Goal: Task Accomplishment & Management: Use online tool/utility

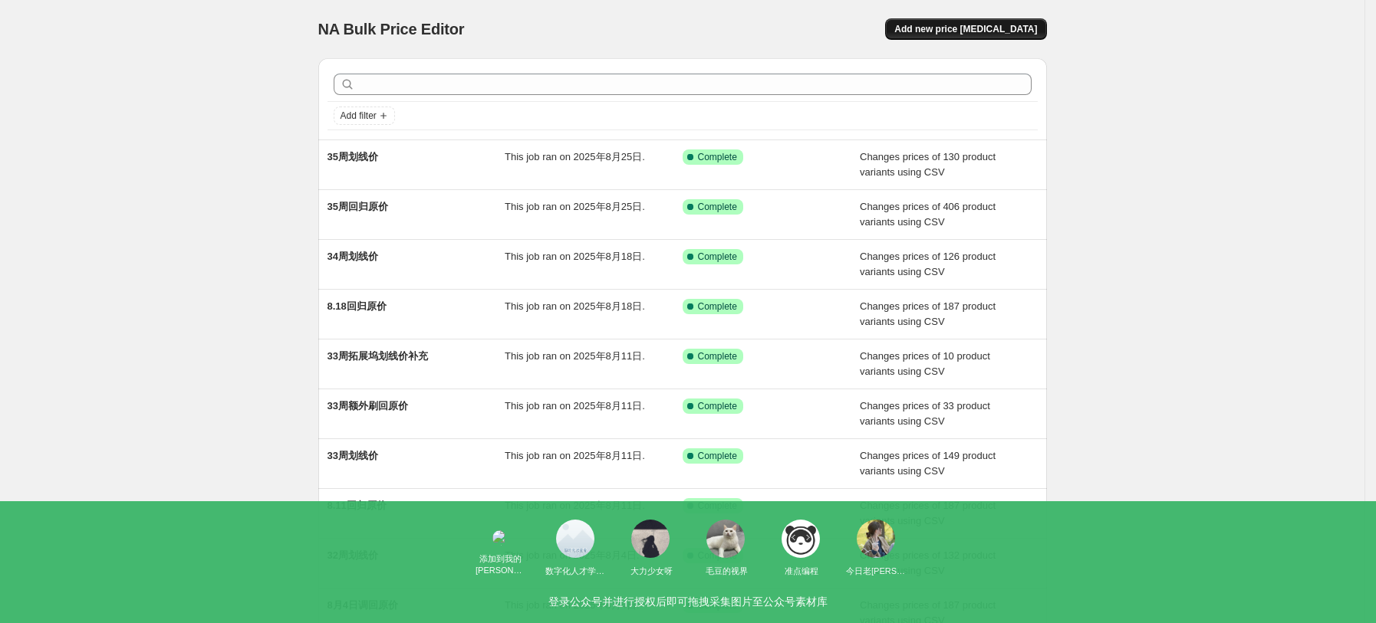
click at [1001, 38] on button "Add new price change job" at bounding box center [965, 28] width 161 height 21
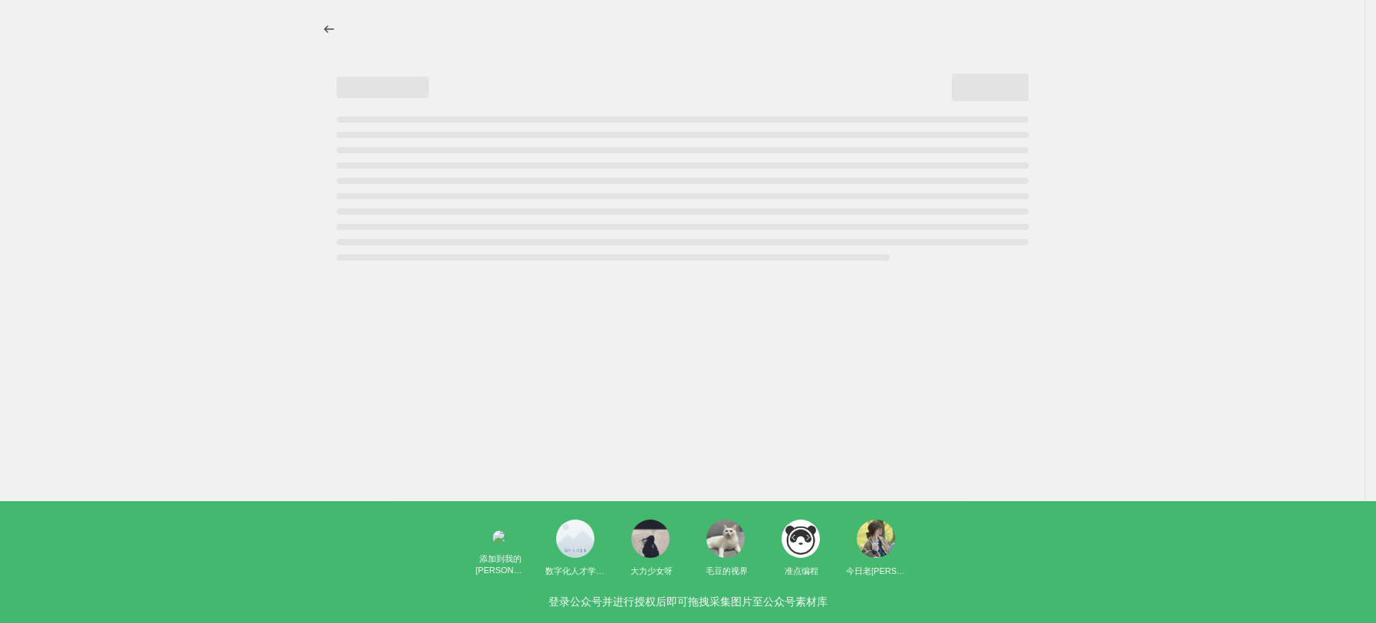
select select "percentage"
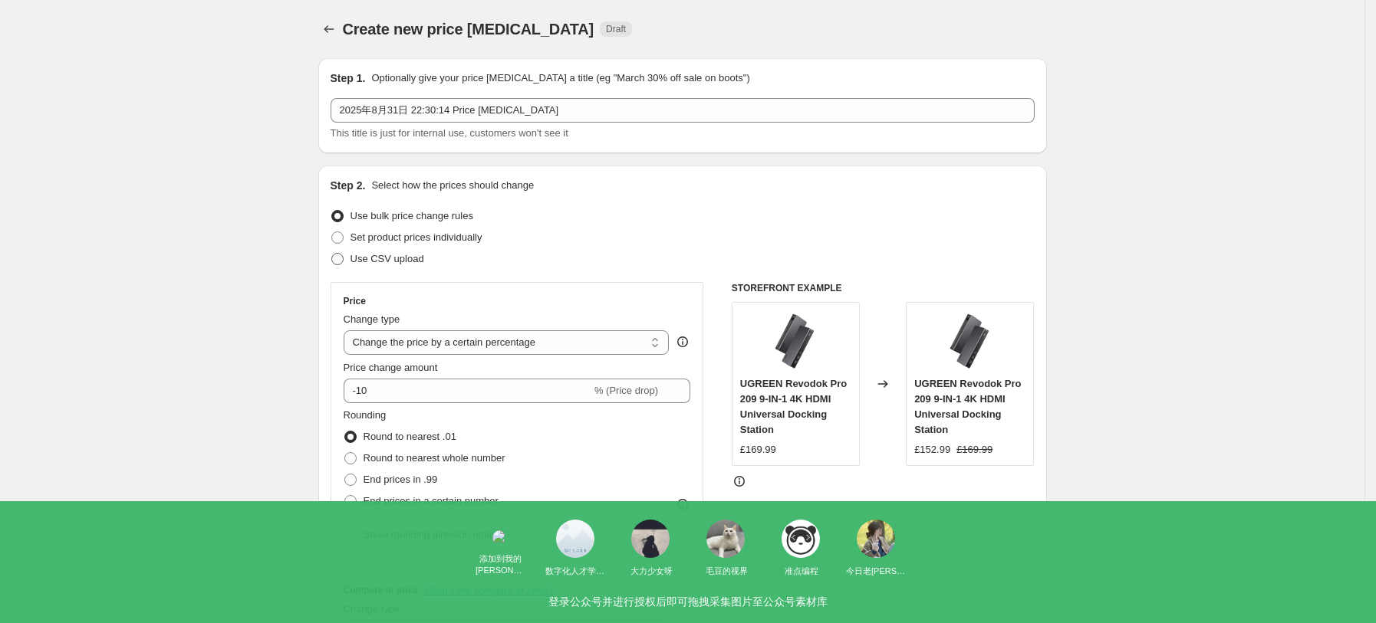
click at [371, 261] on span "Use CSV upload" at bounding box center [387, 259] width 74 height 12
click at [332, 254] on input "Use CSV upload" at bounding box center [331, 253] width 1 height 1
radio input "true"
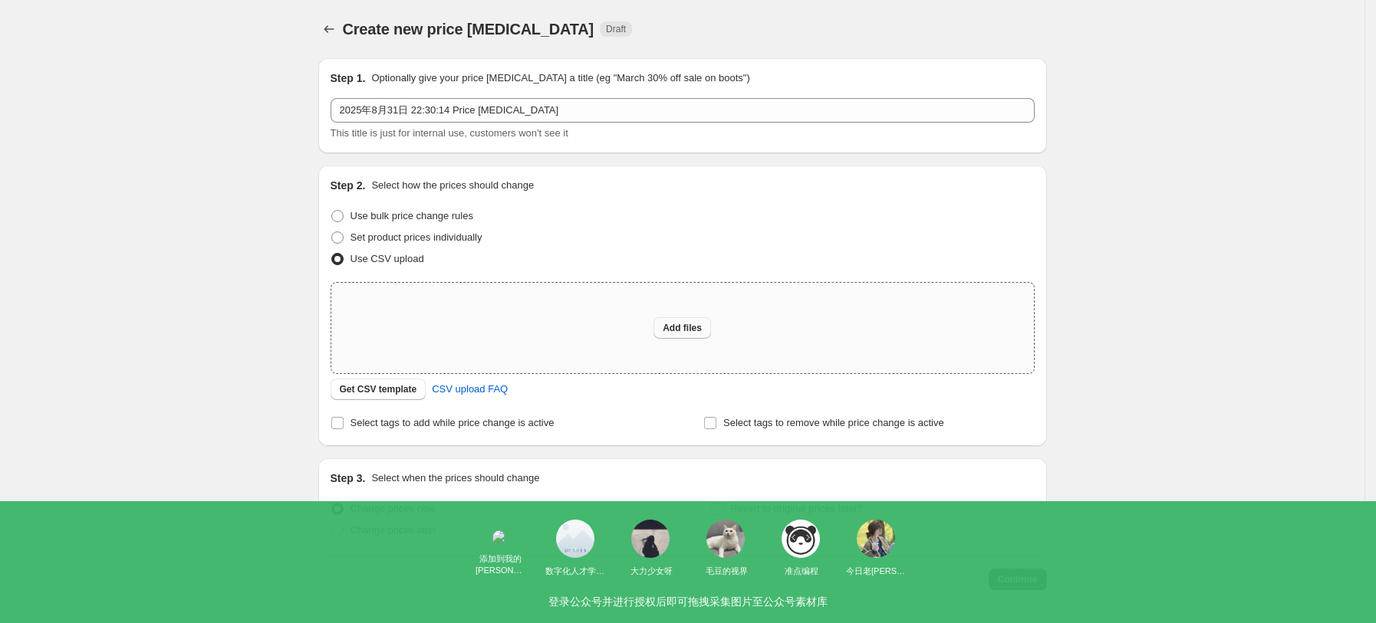
click at [704, 317] on button "Add files" at bounding box center [682, 327] width 58 height 21
click at [406, 393] on span "Get CSV template" at bounding box center [378, 389] width 77 height 12
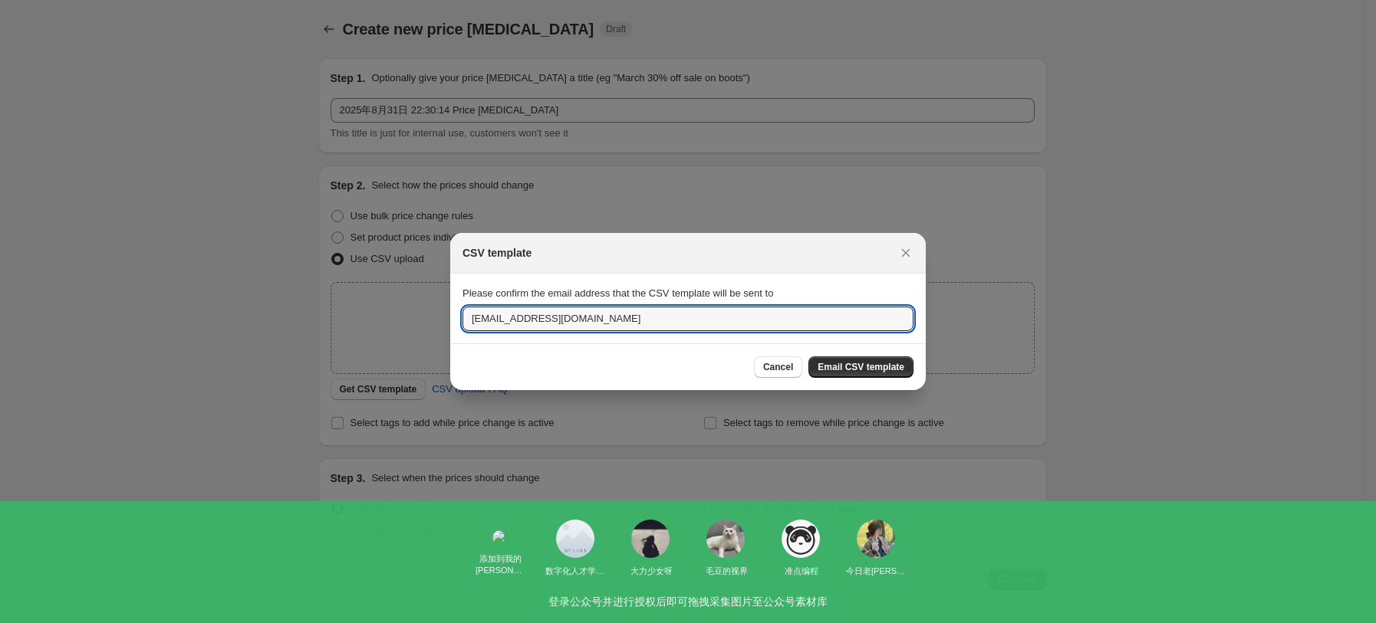
drag, startPoint x: 487, startPoint y: 317, endPoint x: 455, endPoint y: 324, distance: 32.0
click at [455, 324] on section "Please confirm the email address that the CSV template will be sent to jack@ugr…" at bounding box center [687, 308] width 475 height 69
type input "lotus@ugreen.com"
click at [916, 368] on div "Cancel Email CSV template" at bounding box center [687, 366] width 475 height 47
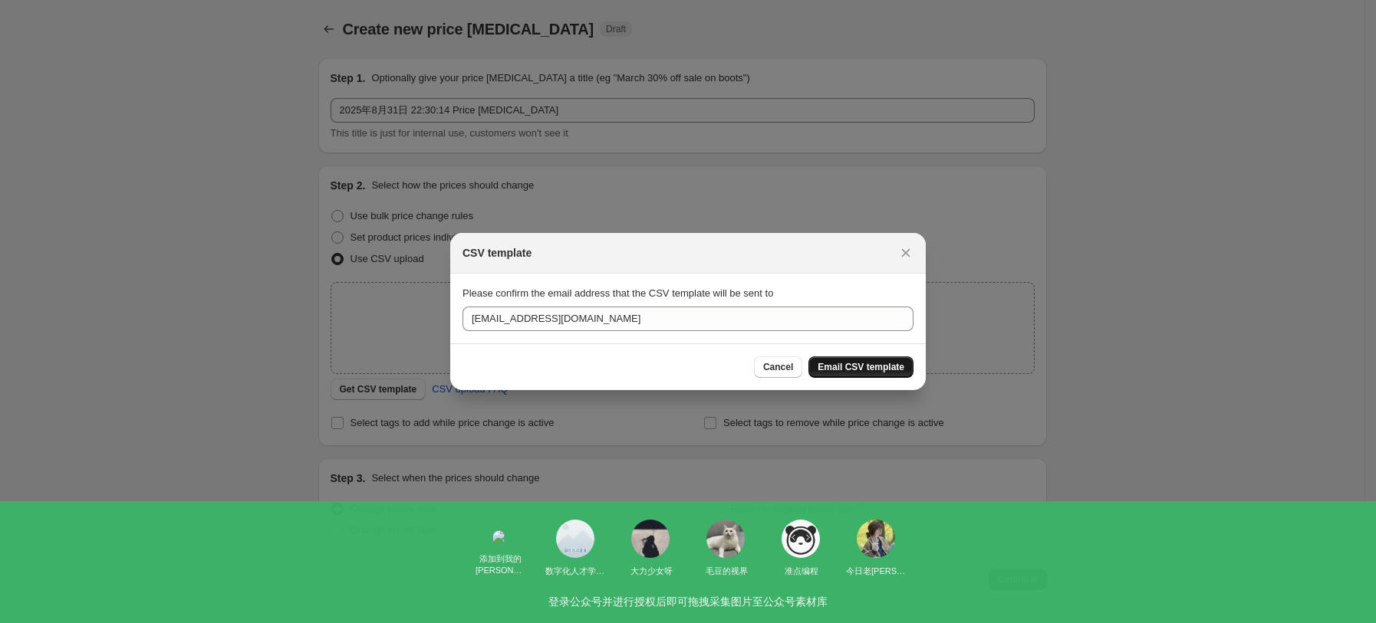
click at [899, 373] on span "Email CSV template" at bounding box center [860, 367] width 87 height 12
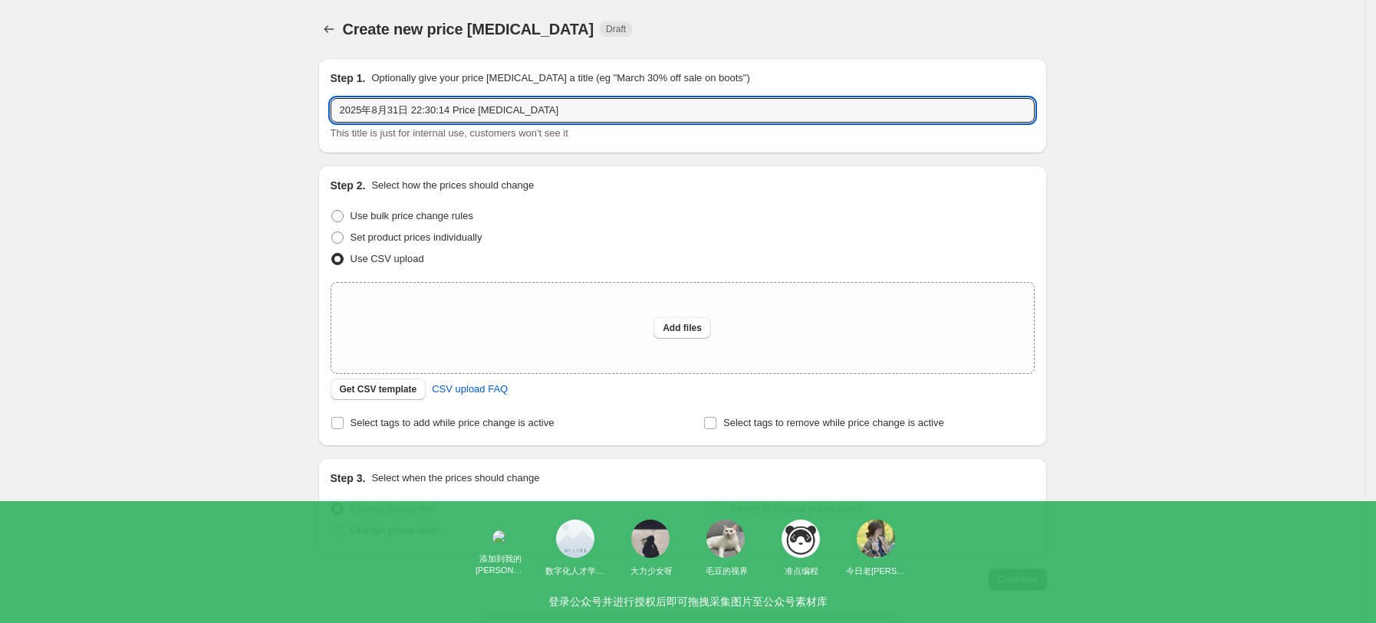
drag, startPoint x: 579, startPoint y: 111, endPoint x: 308, endPoint y: 122, distance: 270.9
click at [308, 122] on div "Create new price change job. This page is ready Create new price change job Dra…" at bounding box center [682, 342] width 765 height 684
type input "36周划线价"
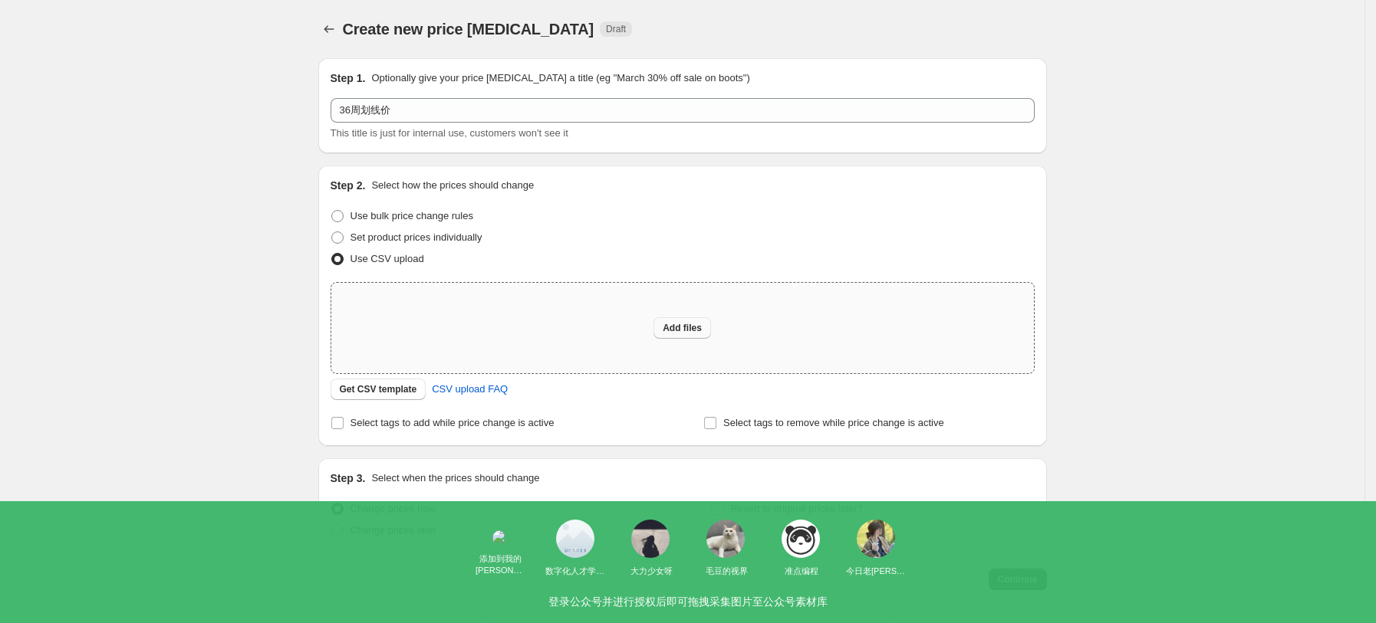
click at [689, 334] on button "Add files" at bounding box center [682, 327] width 58 height 21
type input "C:\fakepath\UK36周划线价.xlsx"
click at [337, 32] on icon "Price change jobs" at bounding box center [328, 28] width 15 height 15
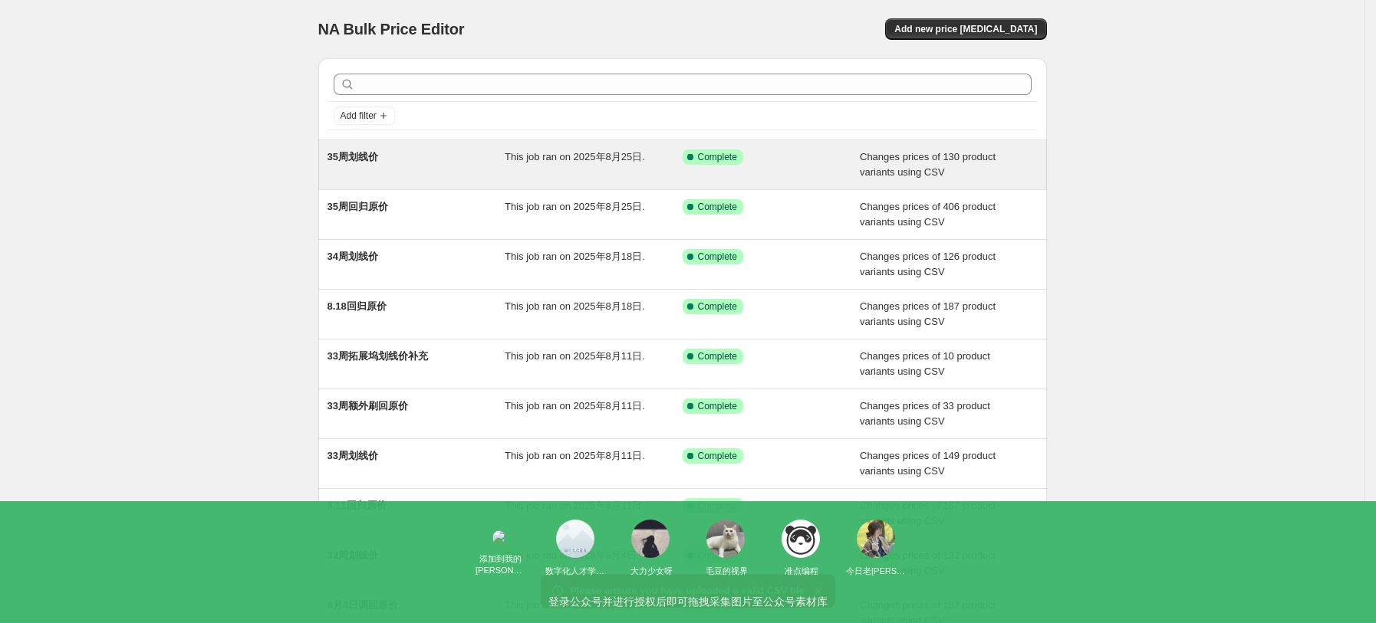
click at [518, 171] on div "This job ran on 2025年8月25日." at bounding box center [594, 165] width 178 height 31
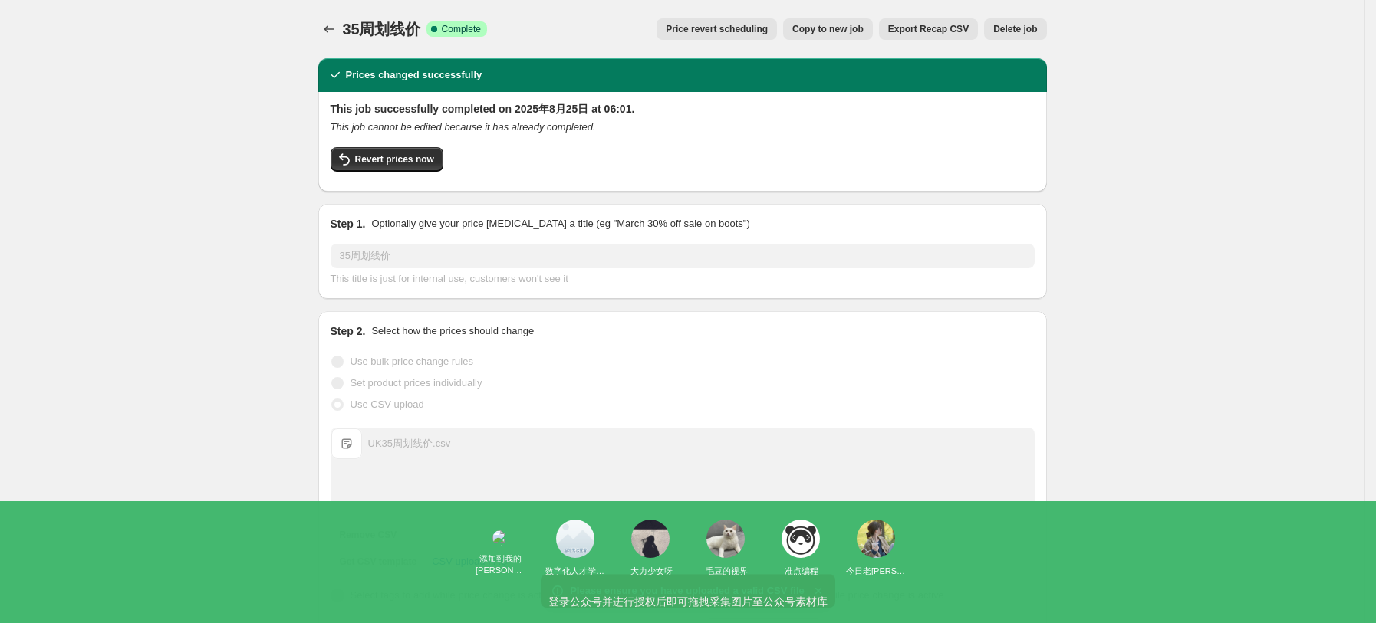
click at [837, 35] on span "Copy to new job" at bounding box center [827, 29] width 71 height 12
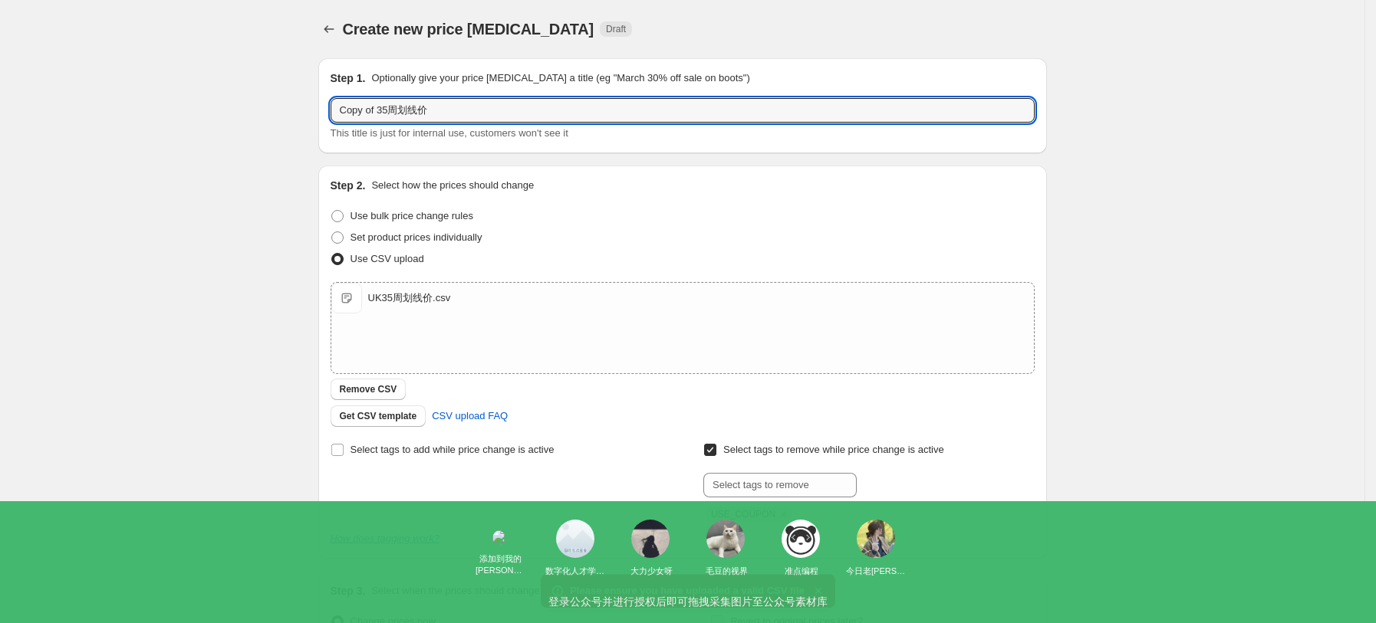
drag, startPoint x: 393, startPoint y: 109, endPoint x: 293, endPoint y: 116, distance: 100.7
click at [293, 116] on div "Create new price change job. This page is ready Create new price change job Dra…" at bounding box center [682, 398] width 1364 height 797
type input "36周划线价"
click at [223, 143] on div "Create new price change job. This page is ready Create new price change job Dra…" at bounding box center [682, 398] width 1364 height 797
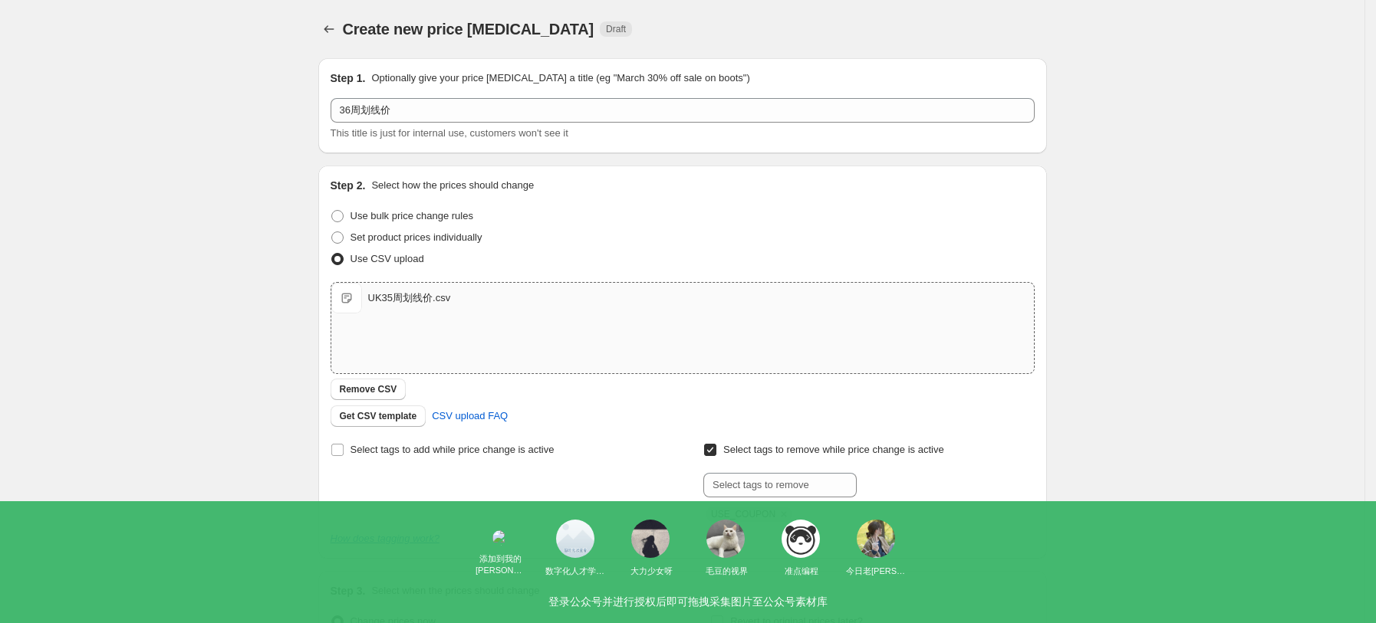
click at [432, 304] on div "UK35周划线价.csv" at bounding box center [409, 298] width 83 height 15
type input "C:\fakepath\UK36周划线价.xlsx"
click at [396, 393] on span "Remove CSV" at bounding box center [369, 389] width 58 height 12
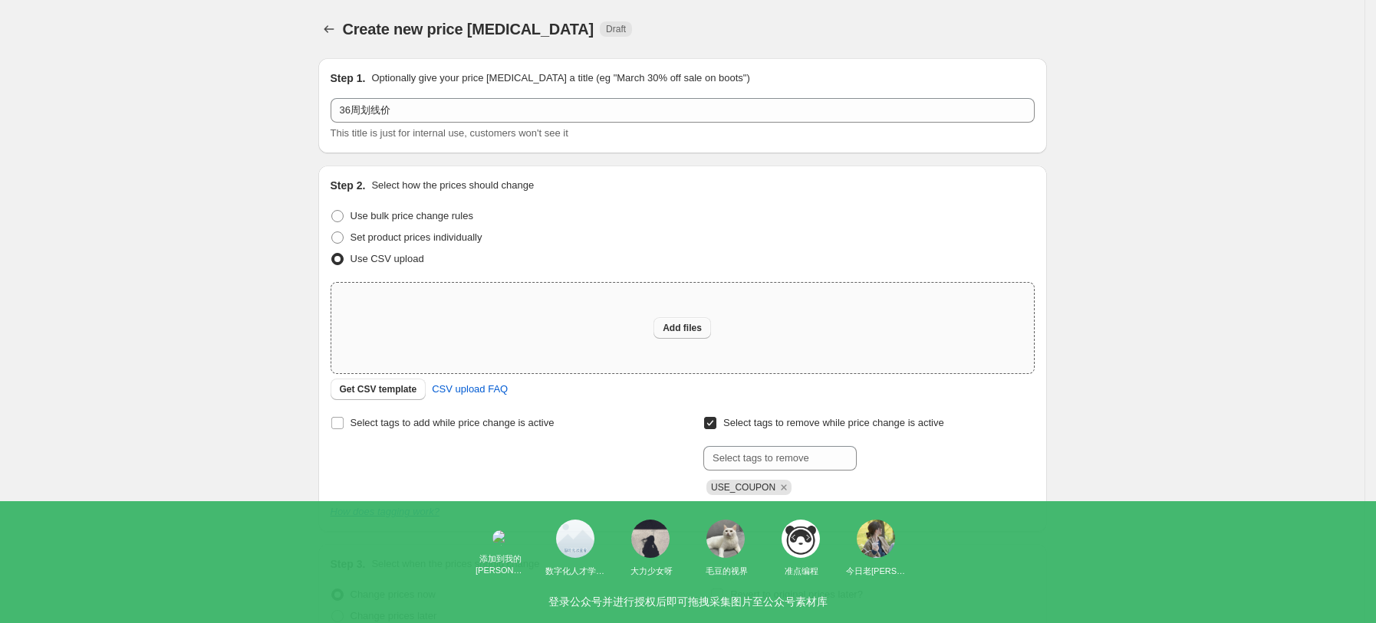
click at [707, 323] on button "Add files" at bounding box center [682, 327] width 58 height 21
type input "C:\fakepath\UK36周划线价.csv"
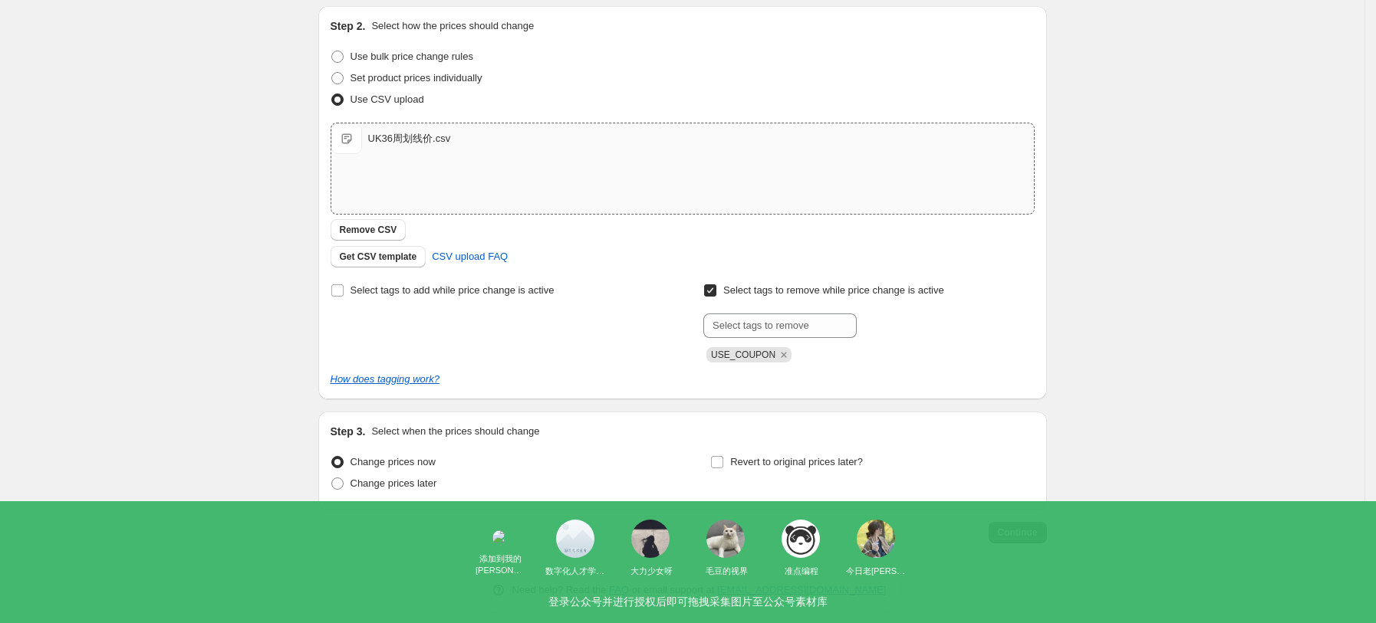
scroll to position [173, 0]
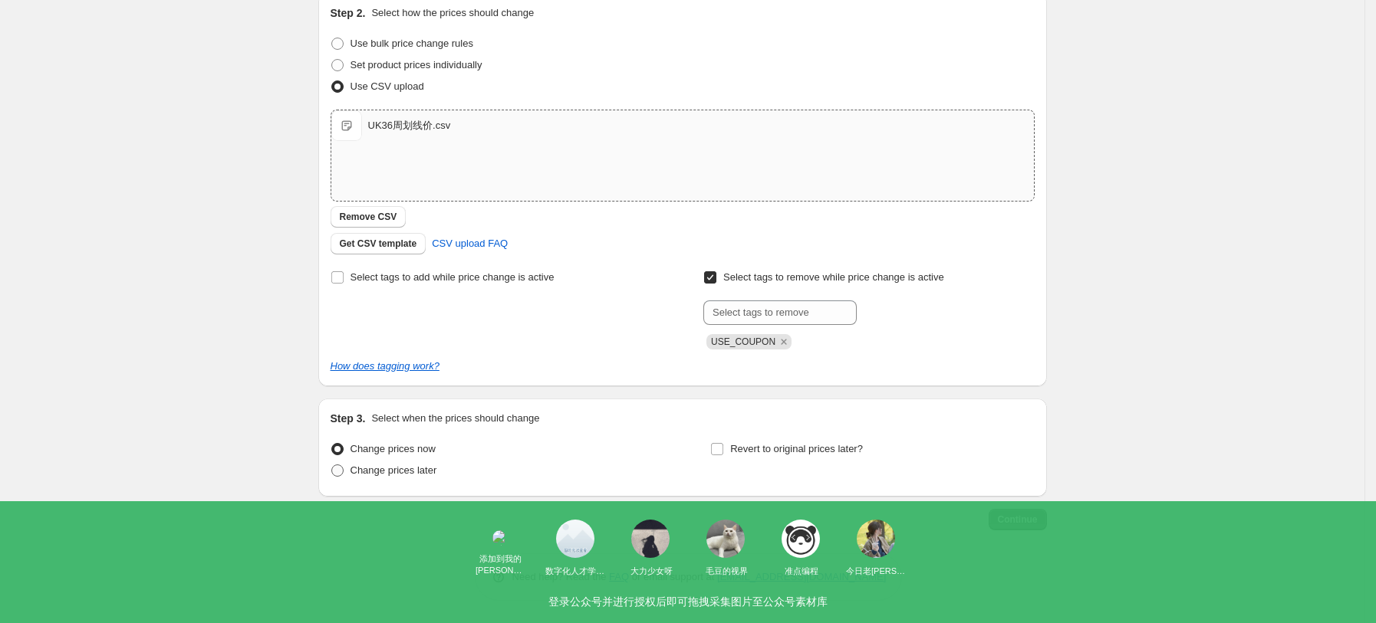
click at [415, 472] on span "Change prices later" at bounding box center [393, 471] width 87 height 12
click at [332, 465] on input "Change prices later" at bounding box center [331, 465] width 1 height 1
radio input "true"
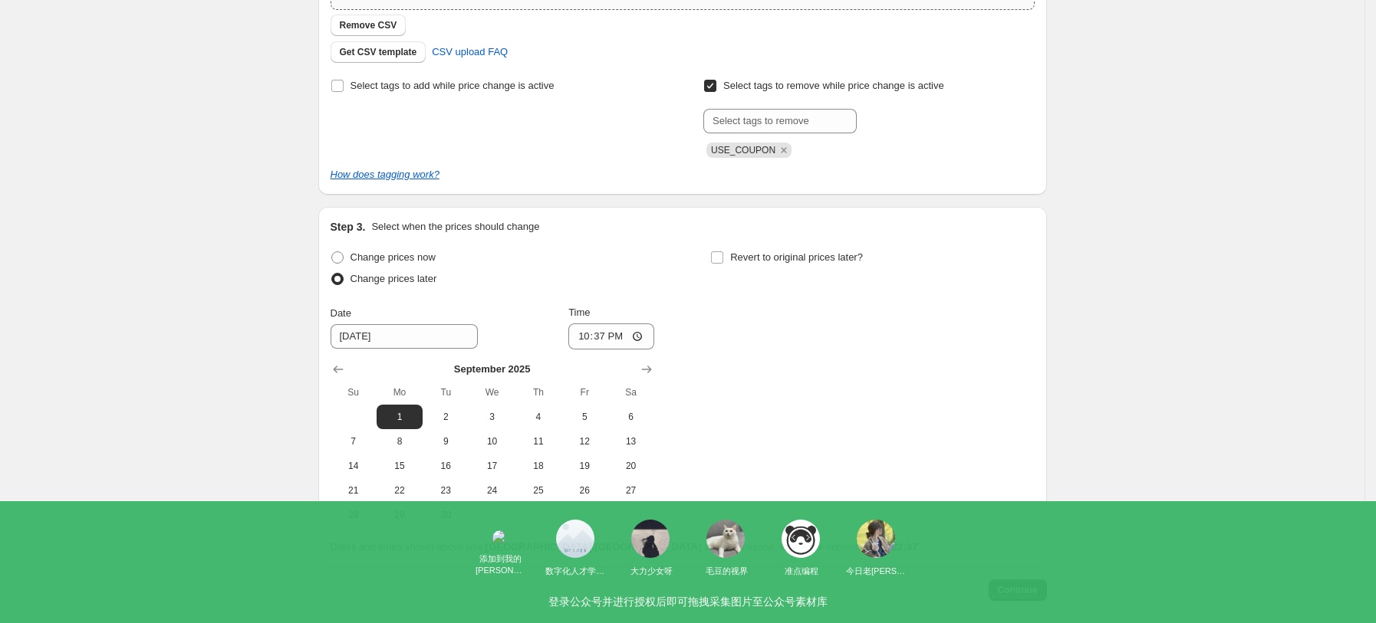
scroll to position [376, 0]
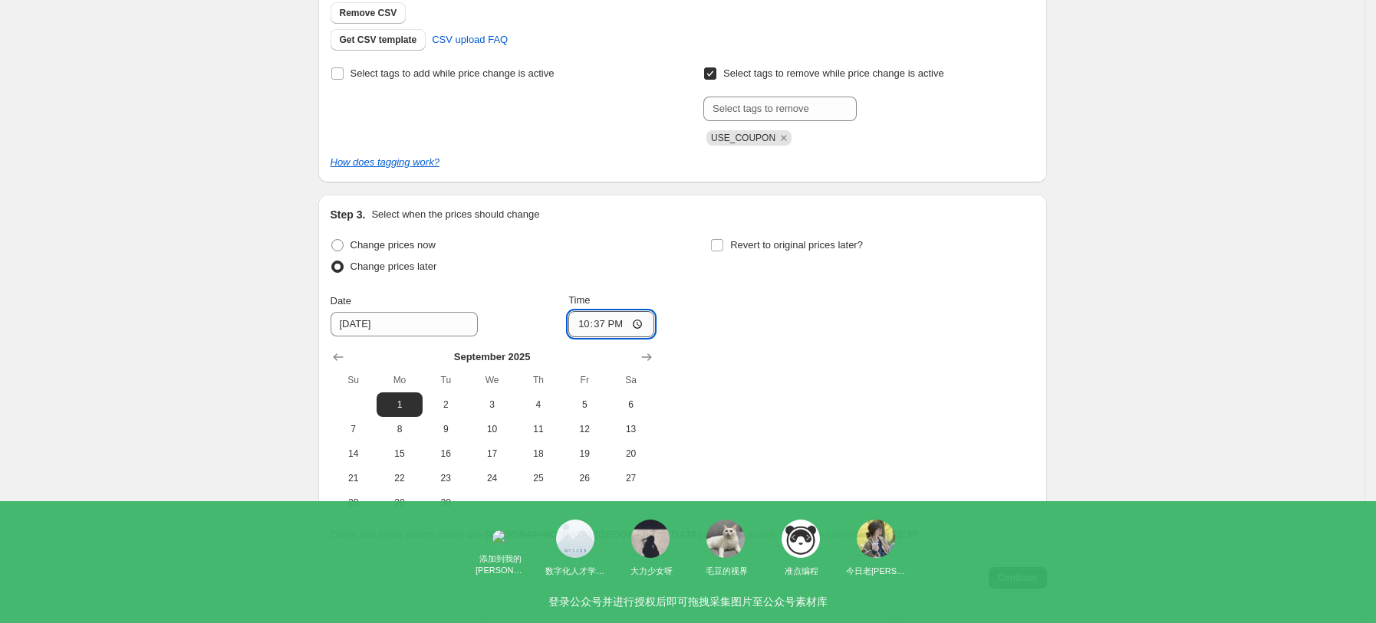
click at [639, 327] on input "22:37" at bounding box center [611, 324] width 86 height 26
type input "06:00"
click at [751, 443] on div "Change prices now Change prices later Date 9/1/2025 Time 06:00 September 2025 S…" at bounding box center [682, 375] width 704 height 281
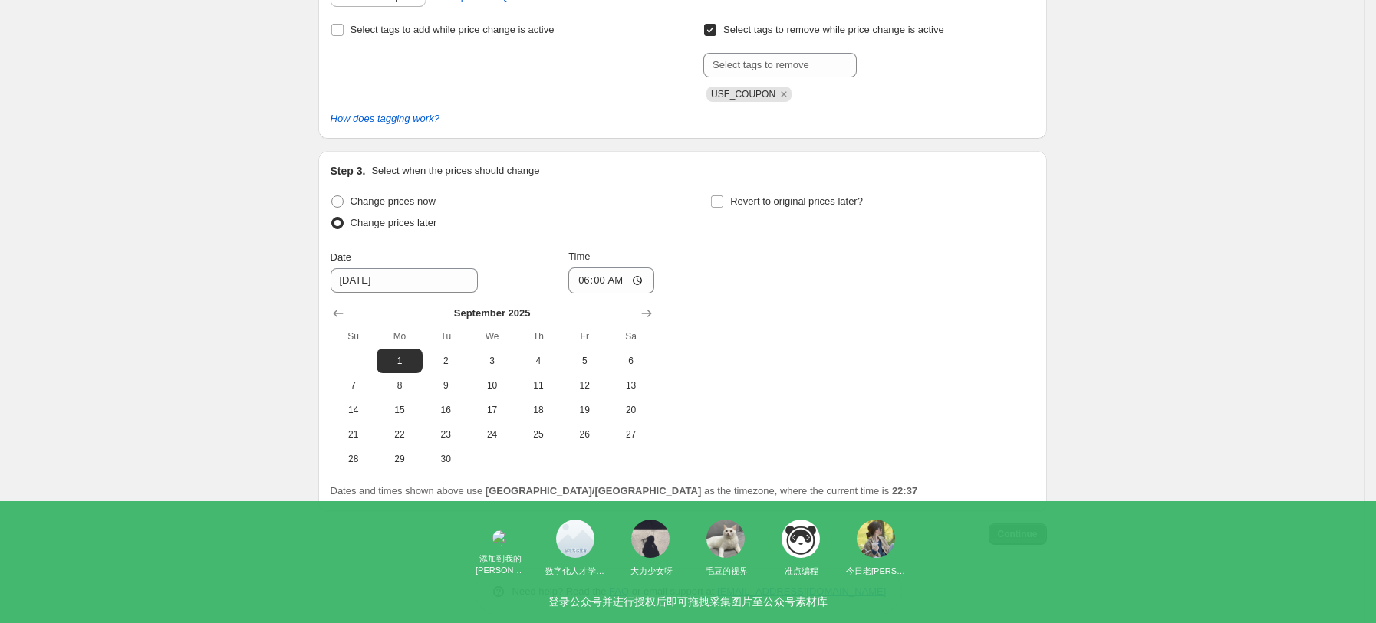
scroll to position [435, 0]
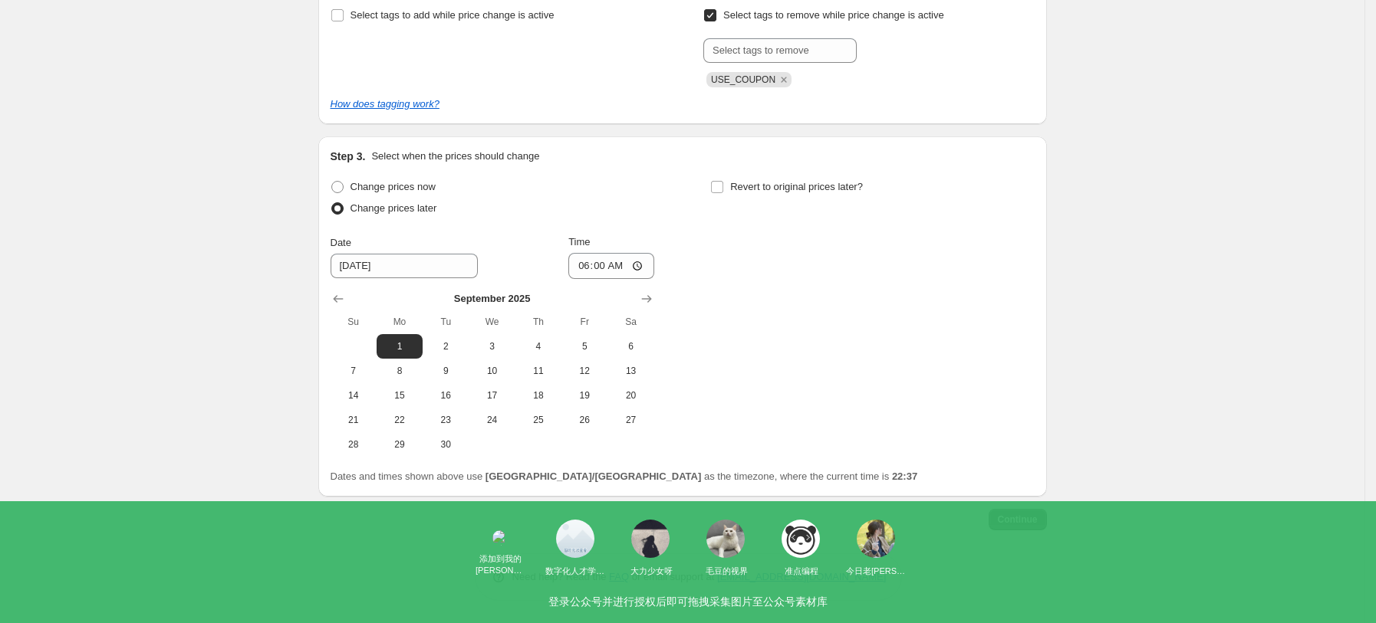
click at [1047, 527] on button "Continue" at bounding box center [1017, 519] width 58 height 21
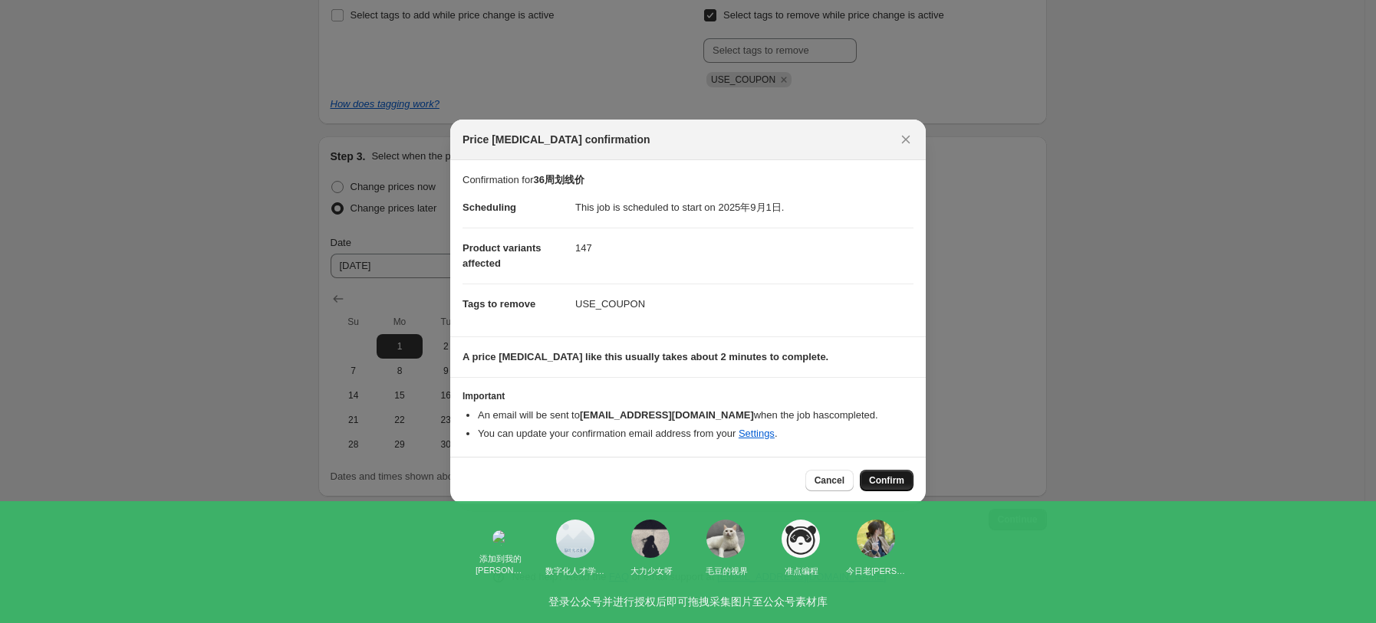
click at [886, 472] on button "Confirm" at bounding box center [887, 480] width 54 height 21
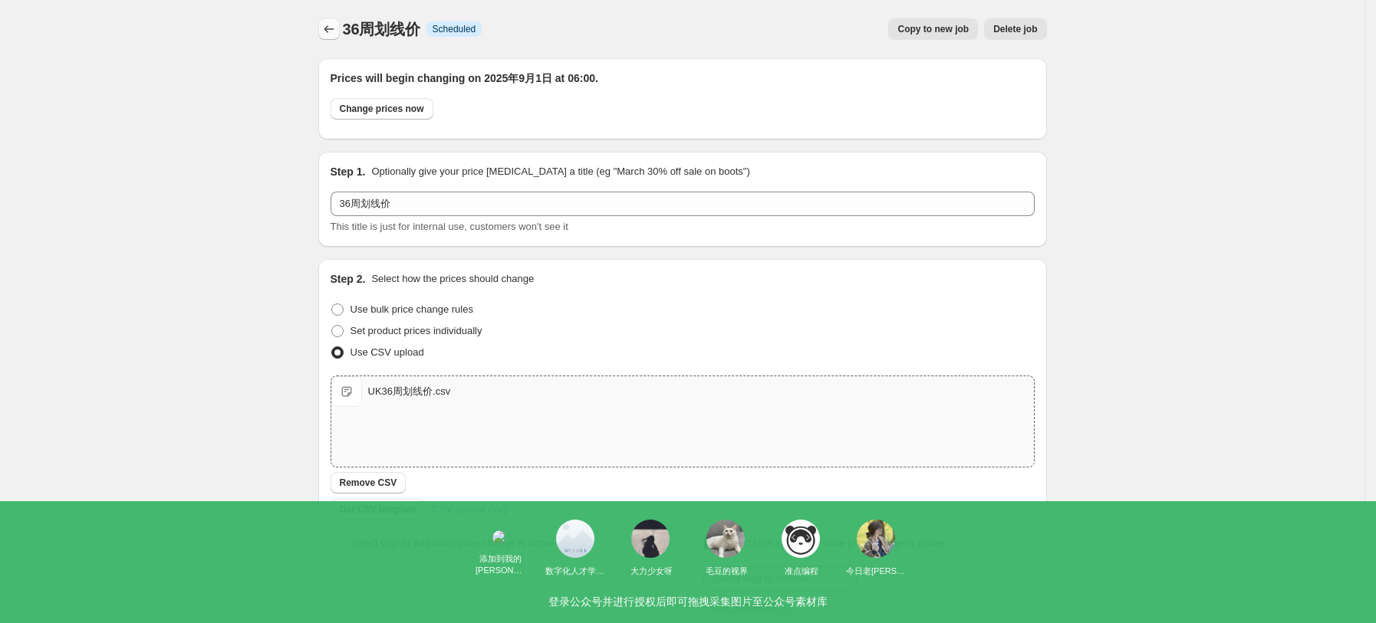
click at [331, 36] on icon "Price change jobs" at bounding box center [328, 28] width 15 height 15
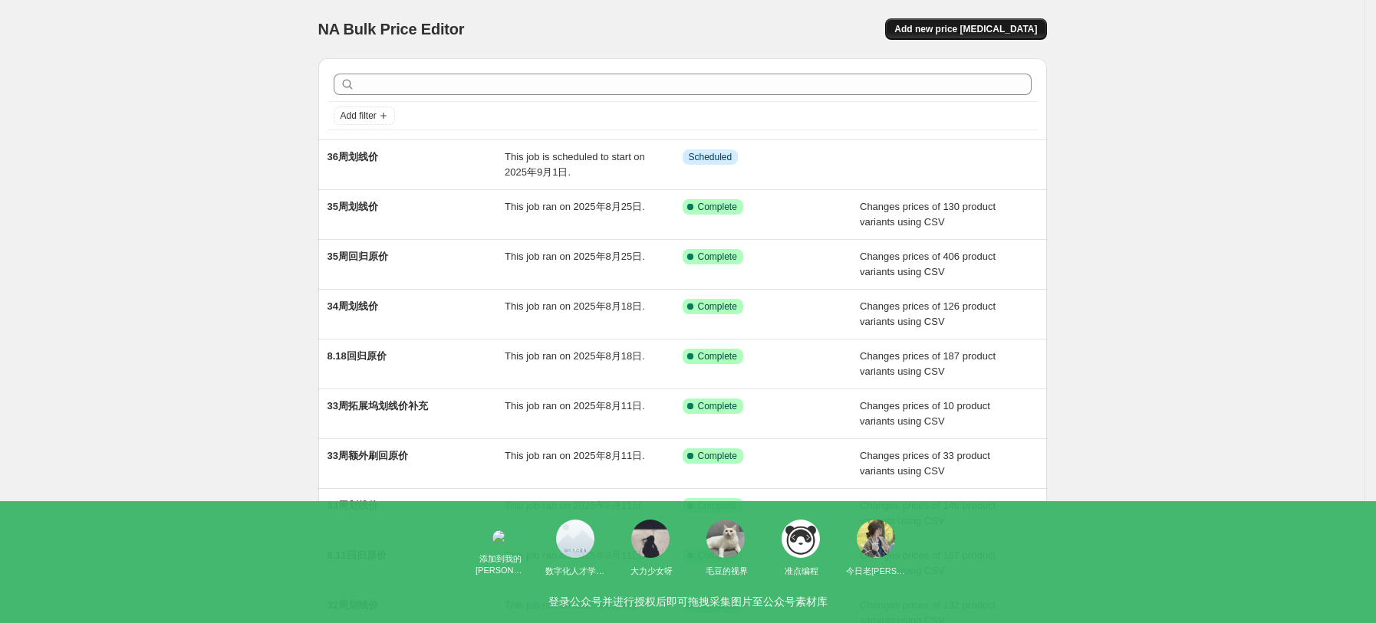
click at [988, 23] on span "Add new price change job" at bounding box center [965, 29] width 143 height 12
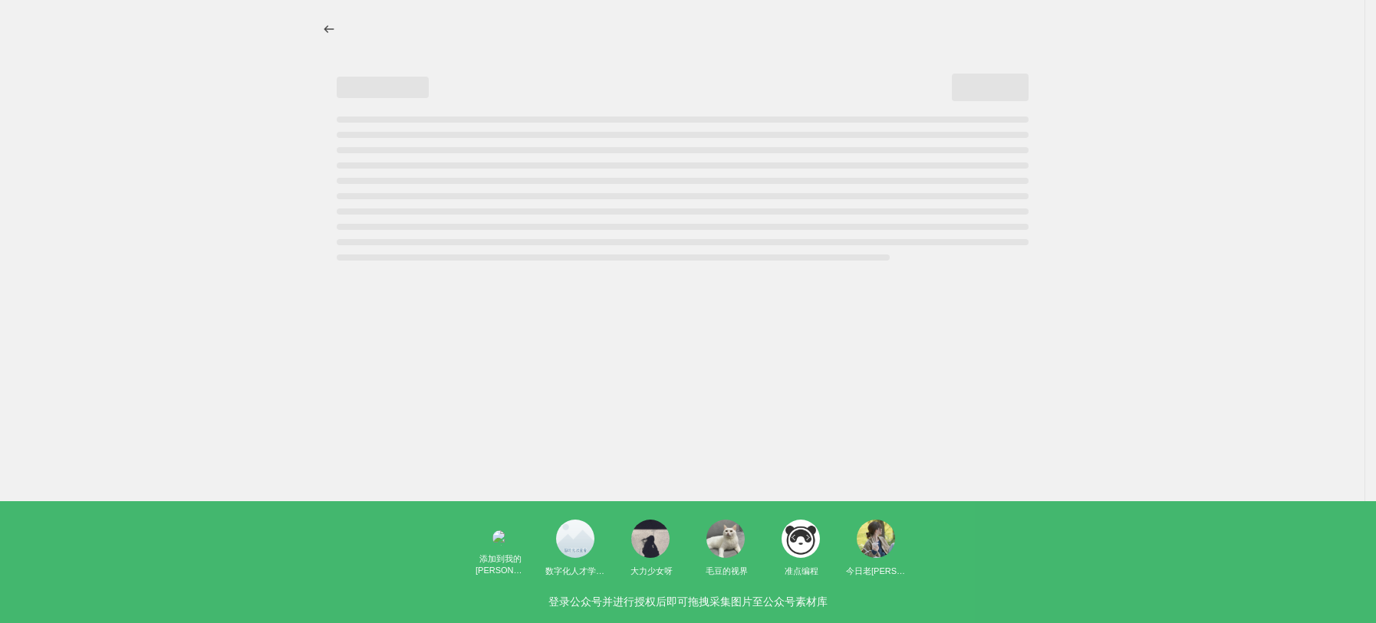
select select "percentage"
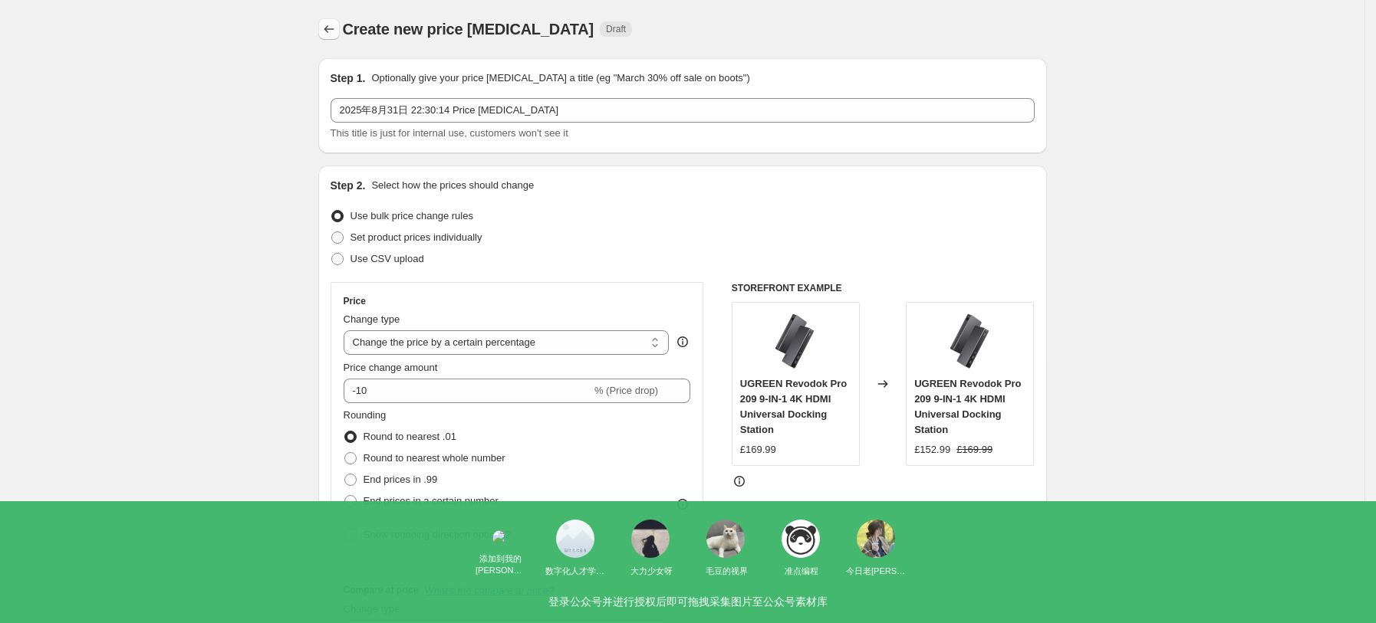
click at [327, 22] on icon "Price change jobs" at bounding box center [328, 28] width 15 height 15
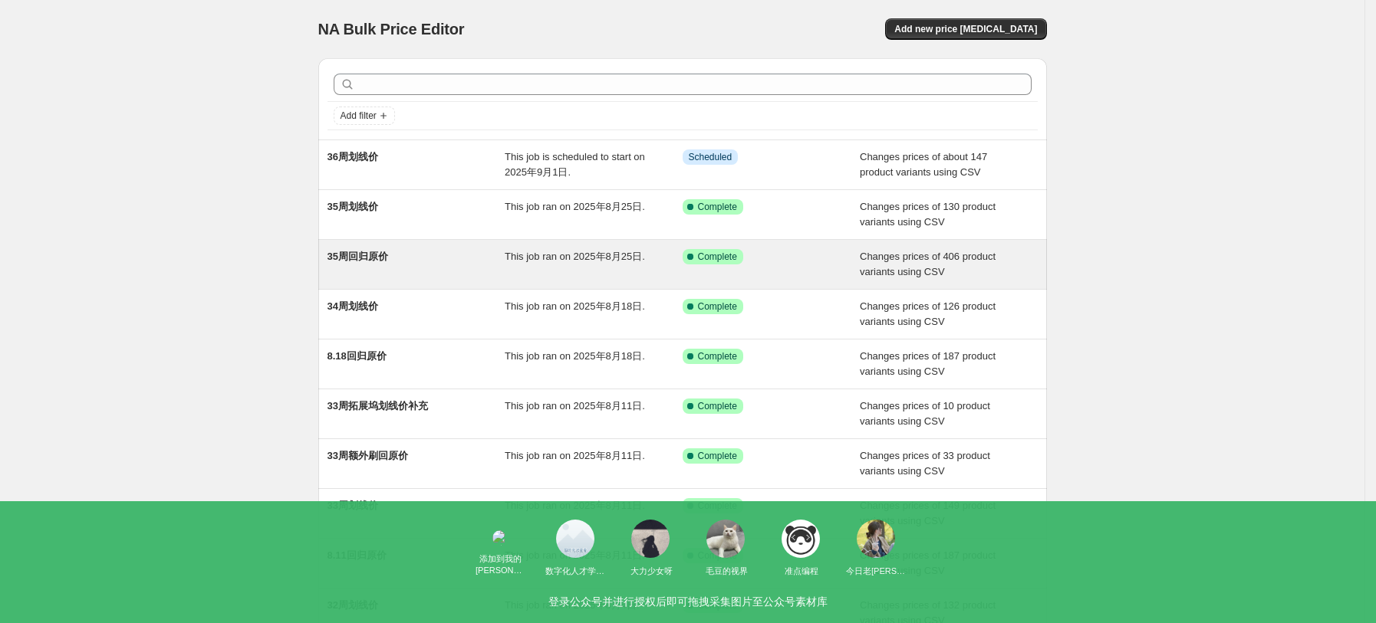
click at [394, 252] on div "35周回归原价" at bounding box center [416, 264] width 178 height 31
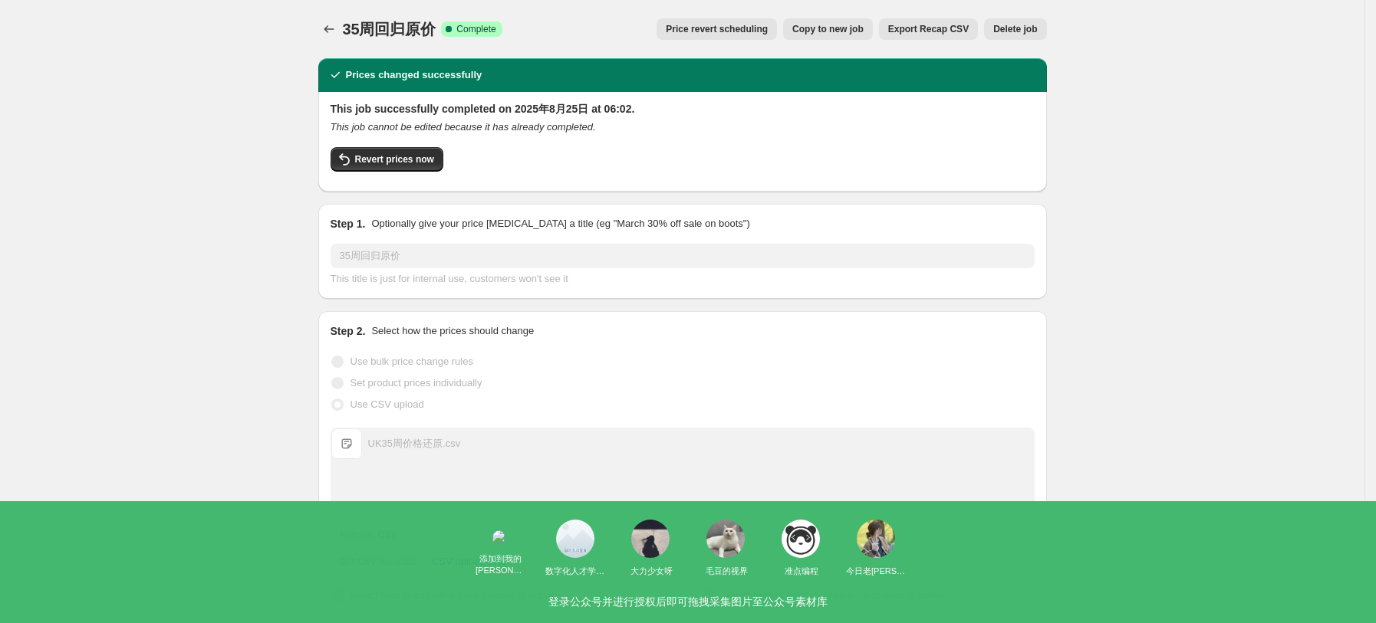
click at [842, 34] on span "Copy to new job" at bounding box center [827, 29] width 71 height 12
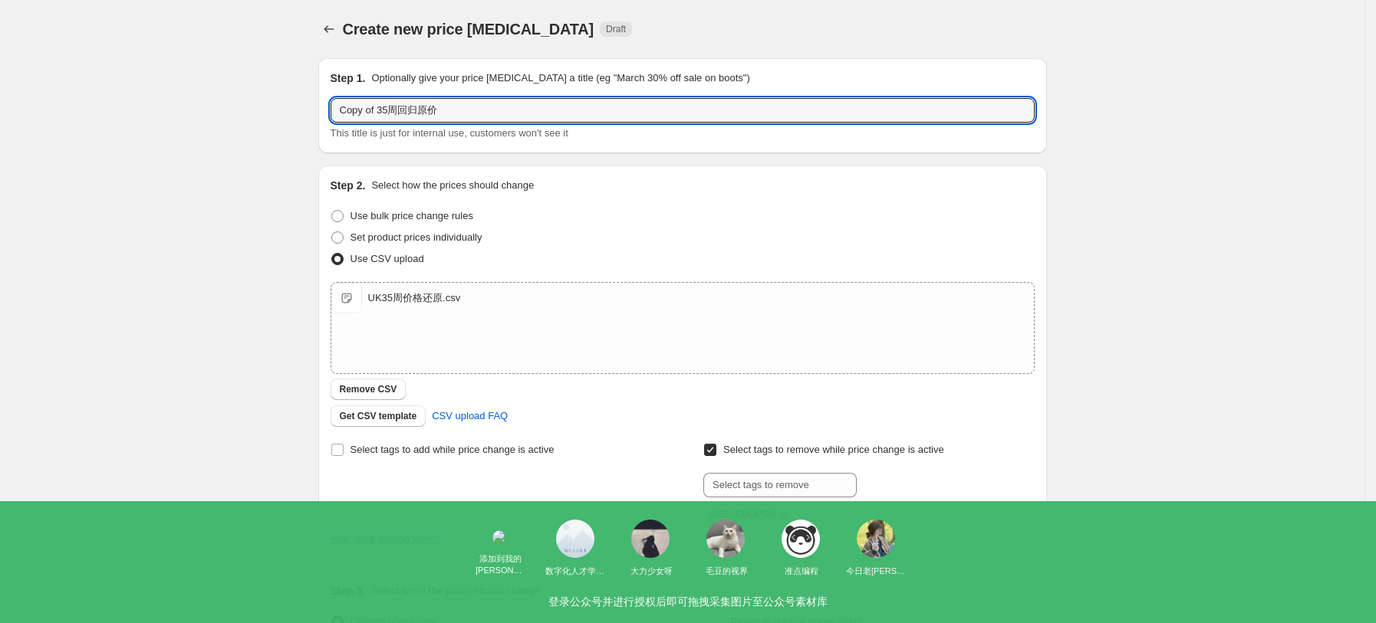
drag, startPoint x: 393, startPoint y: 111, endPoint x: 307, endPoint y: 115, distance: 86.7
click at [307, 115] on div "Create new price change job. This page is ready Create new price change job Dra…" at bounding box center [682, 398] width 765 height 797
type input "36周回归原价"
click at [261, 114] on div "Create new price change job. This page is ready Create new price change job Dra…" at bounding box center [682, 398] width 1364 height 797
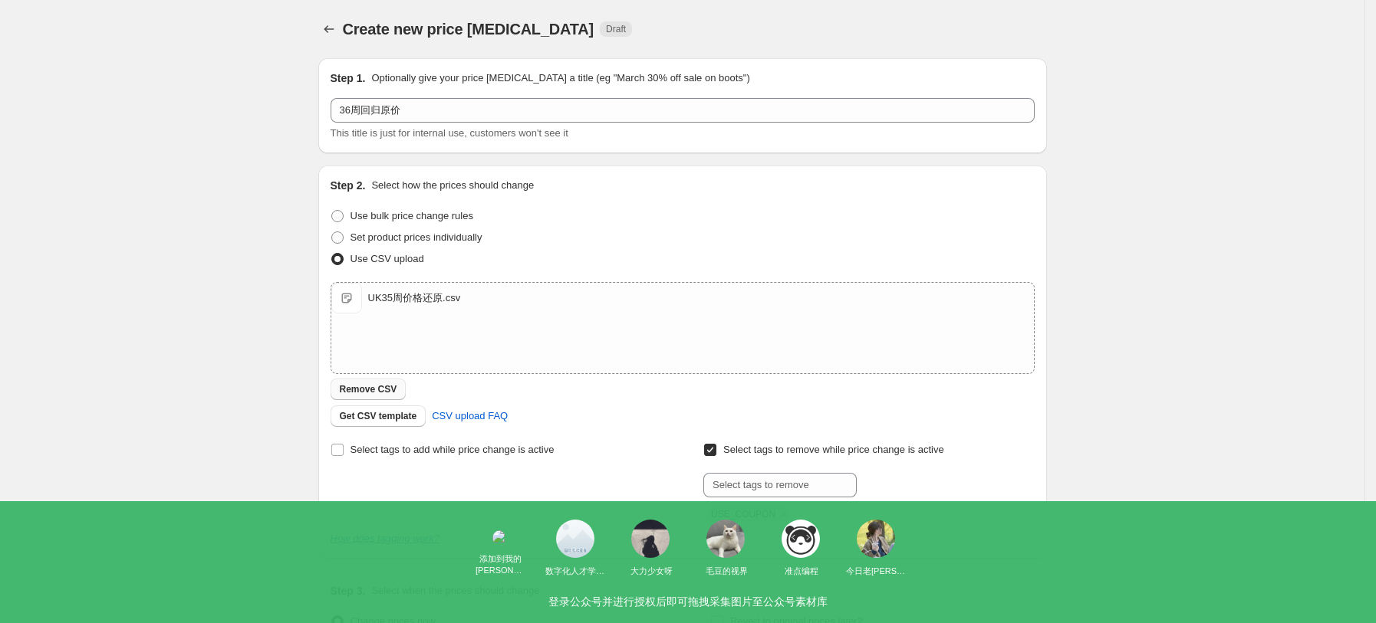
click at [384, 387] on span "Remove CSV" at bounding box center [369, 389] width 58 height 12
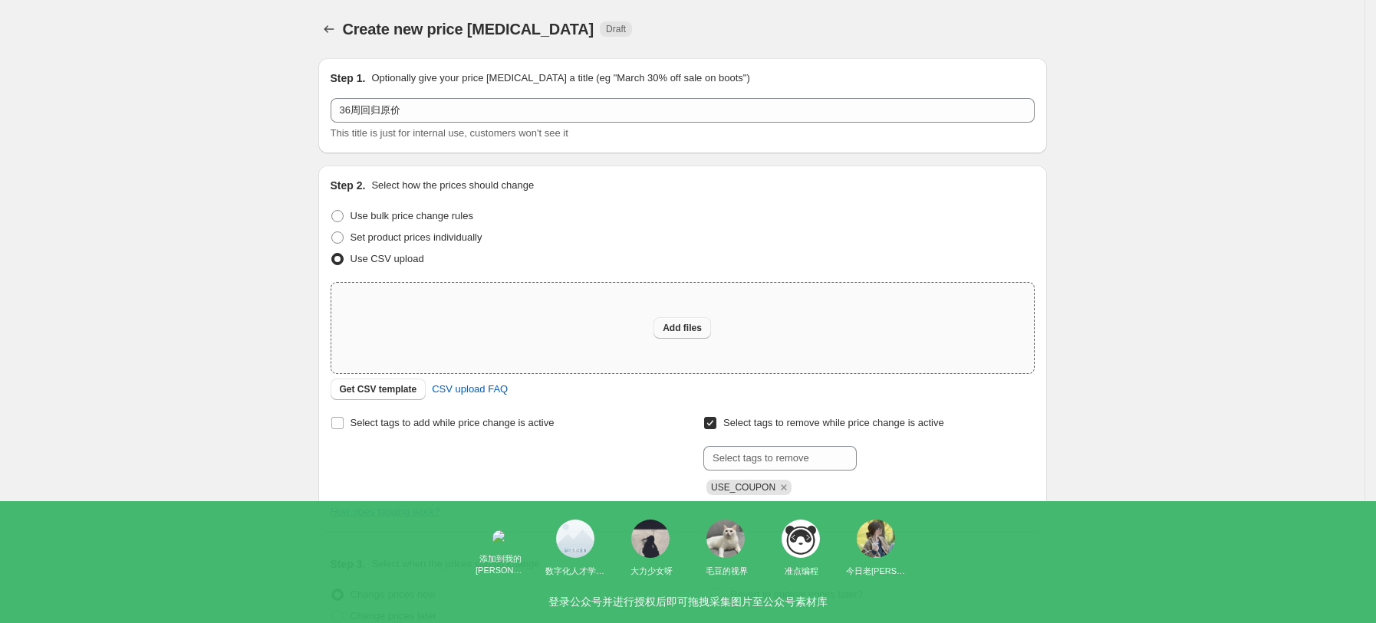
click at [675, 317] on button "Add files" at bounding box center [682, 327] width 58 height 21
type input "C:\fakepath\36周UK价格还原.csv"
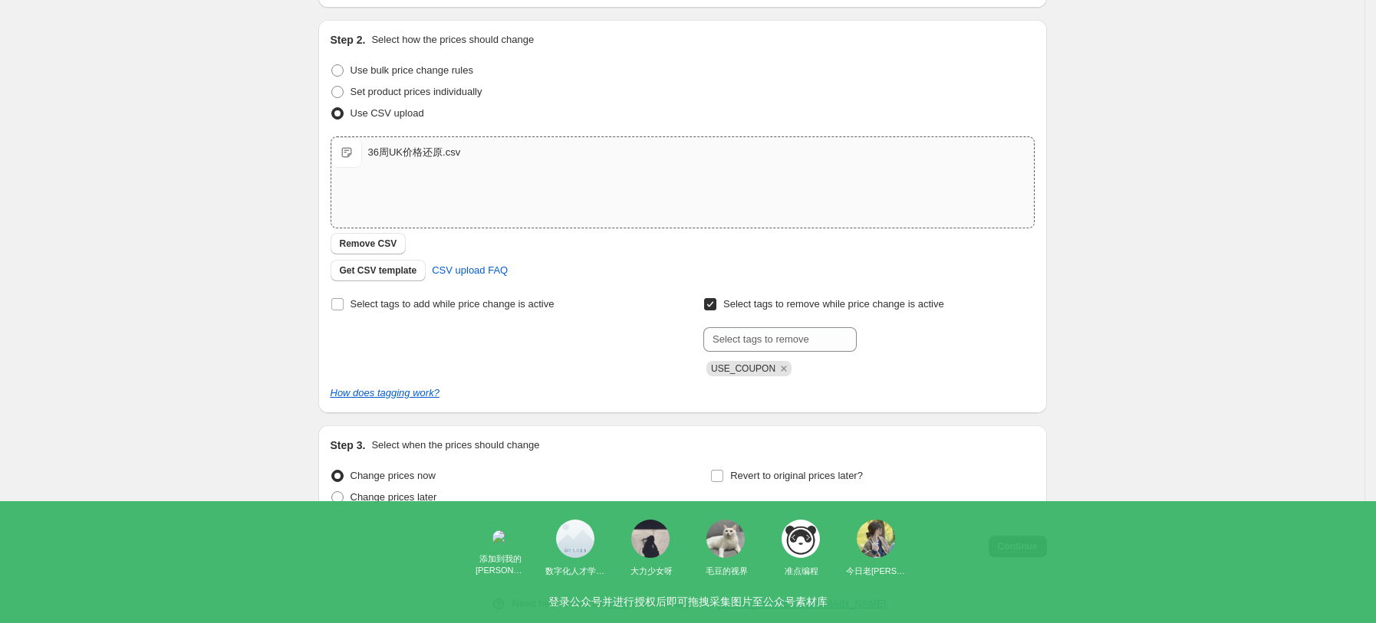
scroll to position [173, 0]
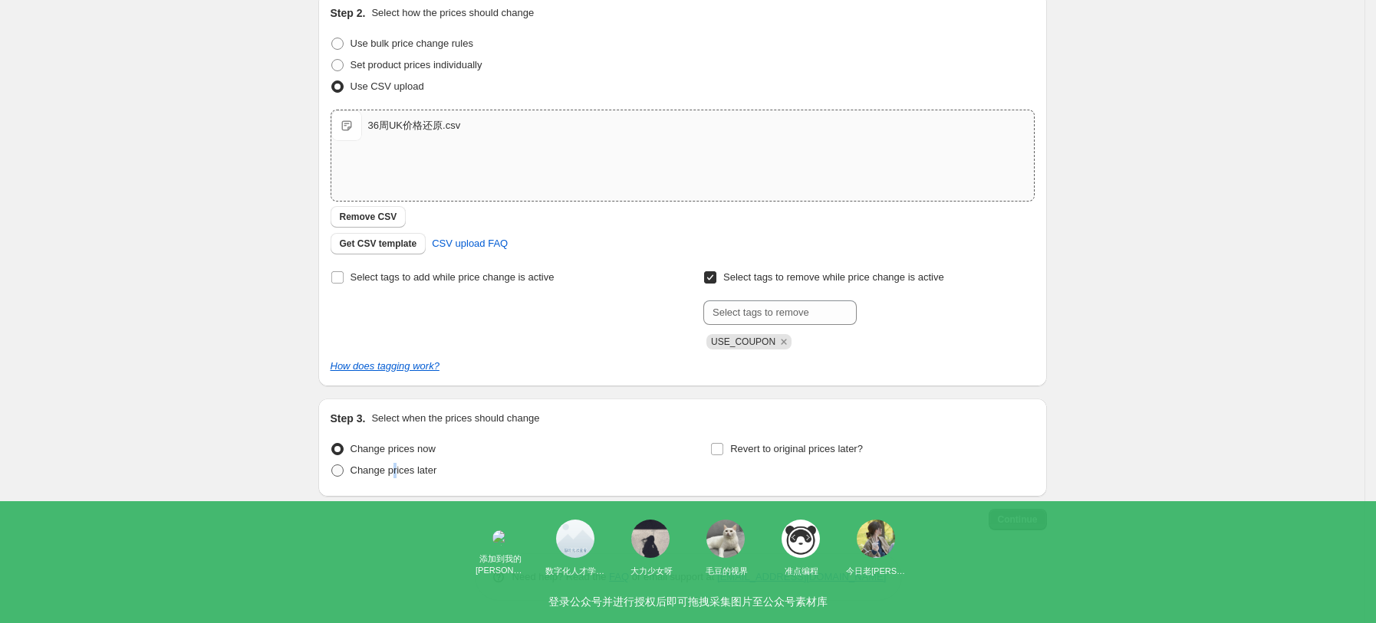
click at [399, 475] on span "Change prices later" at bounding box center [393, 471] width 87 height 12
drag, startPoint x: 347, startPoint y: 470, endPoint x: 472, endPoint y: 467, distance: 125.0
click at [343, 471] on span at bounding box center [337, 471] width 12 height 12
click at [332, 465] on input "Change prices later" at bounding box center [331, 465] width 1 height 1
radio input "true"
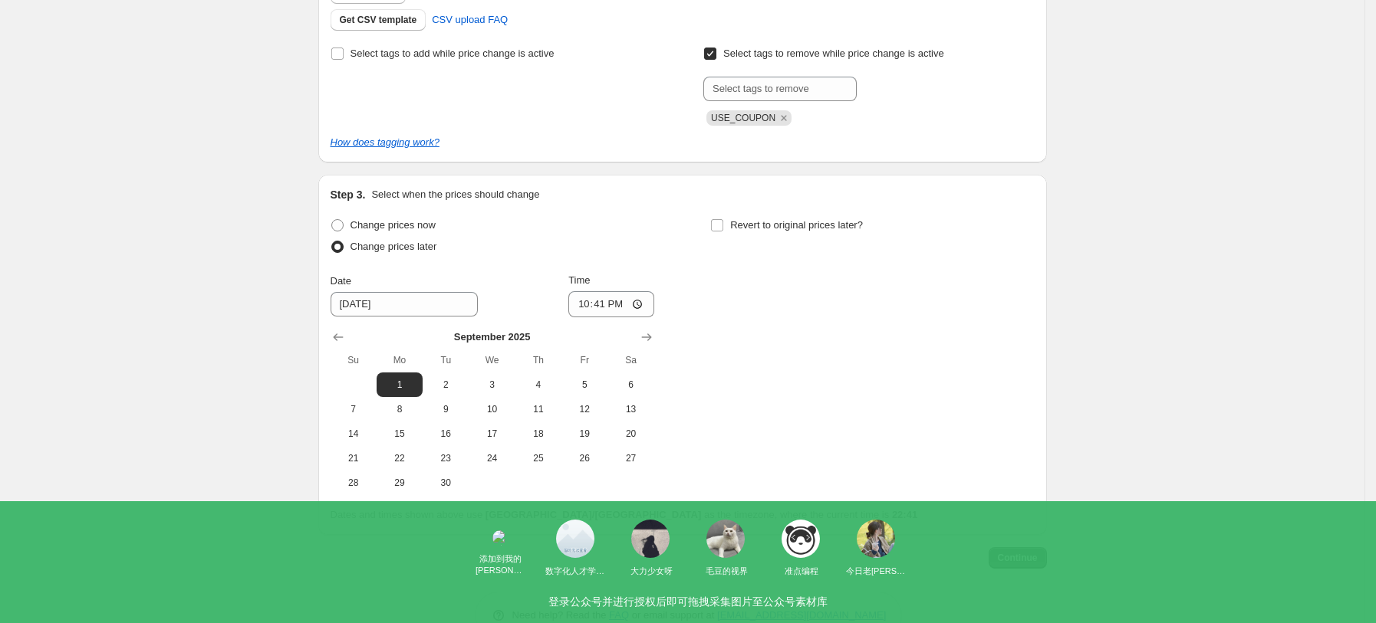
scroll to position [435, 0]
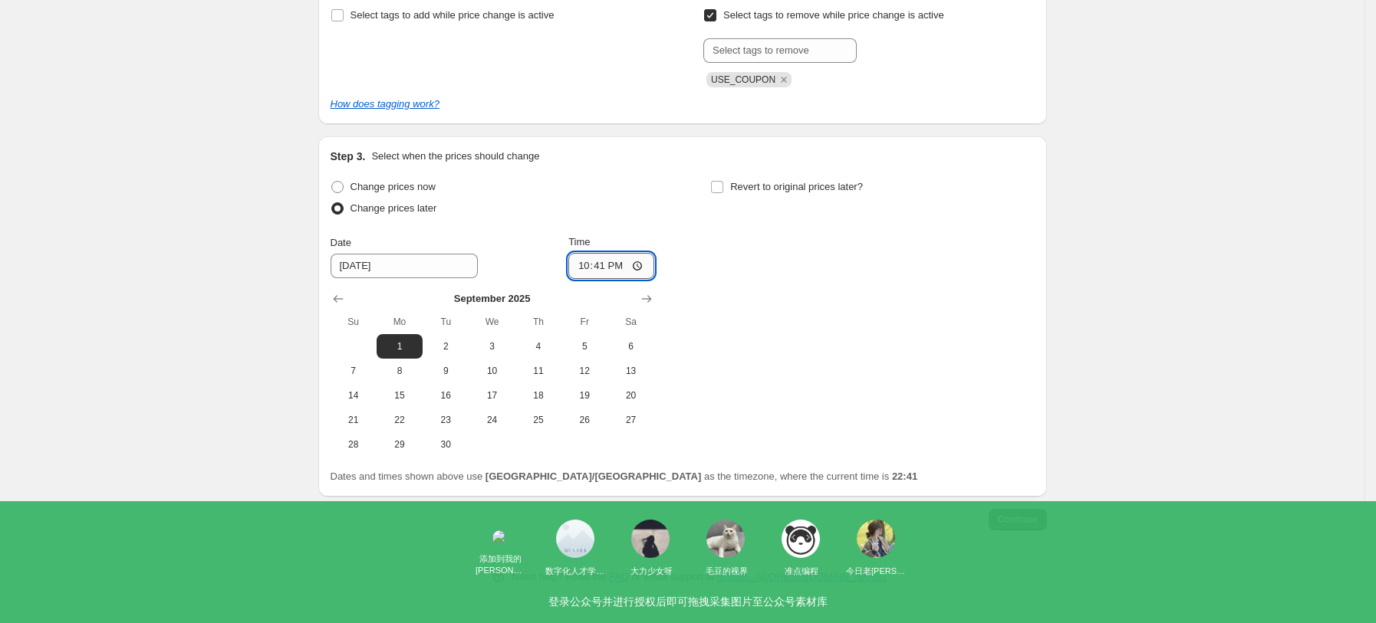
click at [633, 265] on input "22:41" at bounding box center [611, 266] width 86 height 26
click at [648, 269] on input "22:41" at bounding box center [611, 266] width 86 height 26
type input "05:55"
click at [738, 379] on div "Change prices now Change prices later Date 9/1/2025 Time 05:55 September 2025 S…" at bounding box center [682, 316] width 704 height 281
click at [1009, 524] on span "Continue" at bounding box center [1018, 520] width 40 height 12
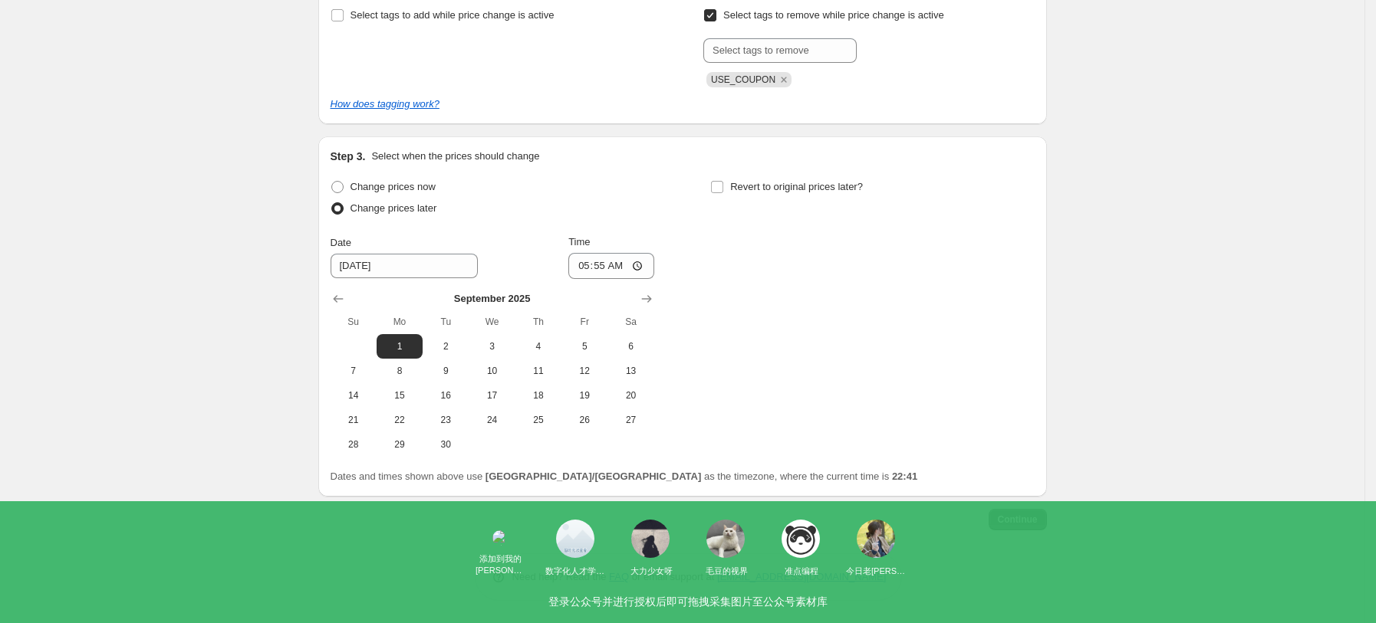
scroll to position [0, 0]
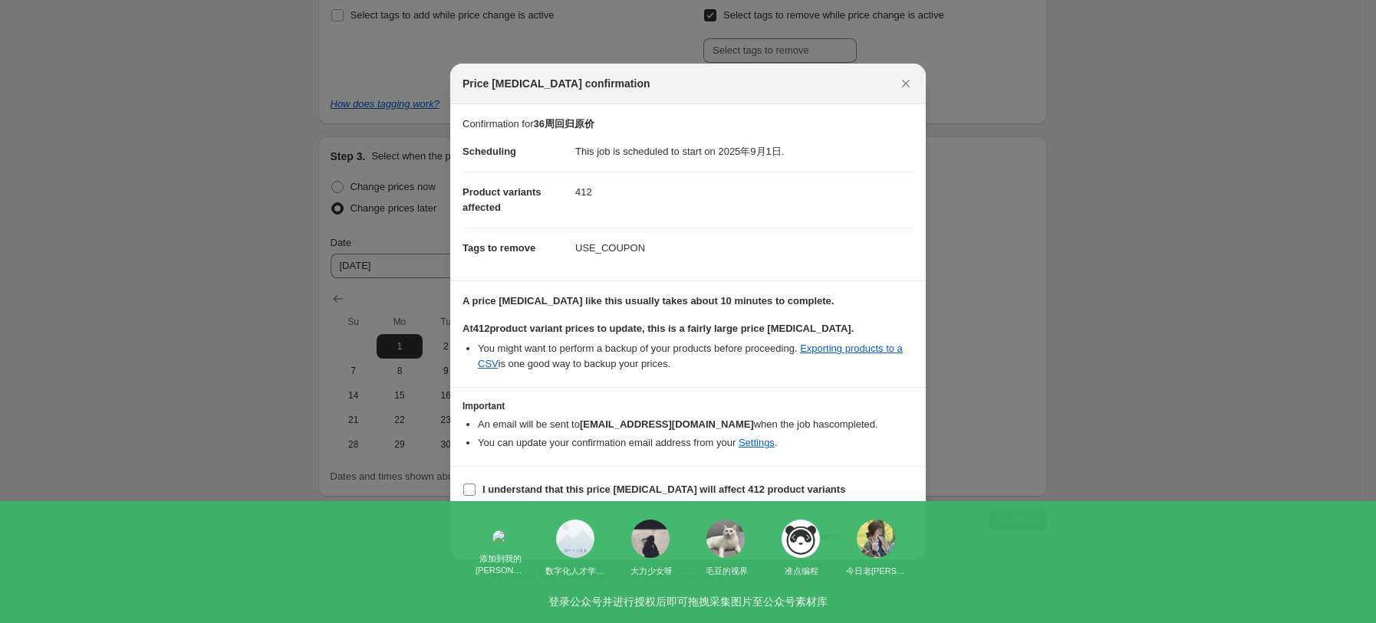
click at [554, 498] on label "I understand that this price change job will affect 412 product variants" at bounding box center [653, 489] width 383 height 21
click at [475, 496] on input "I understand that this price change job will affect 412 product variants" at bounding box center [469, 490] width 12 height 12
checkbox input "true"
click at [896, 534] on span "Confirm" at bounding box center [886, 537] width 35 height 12
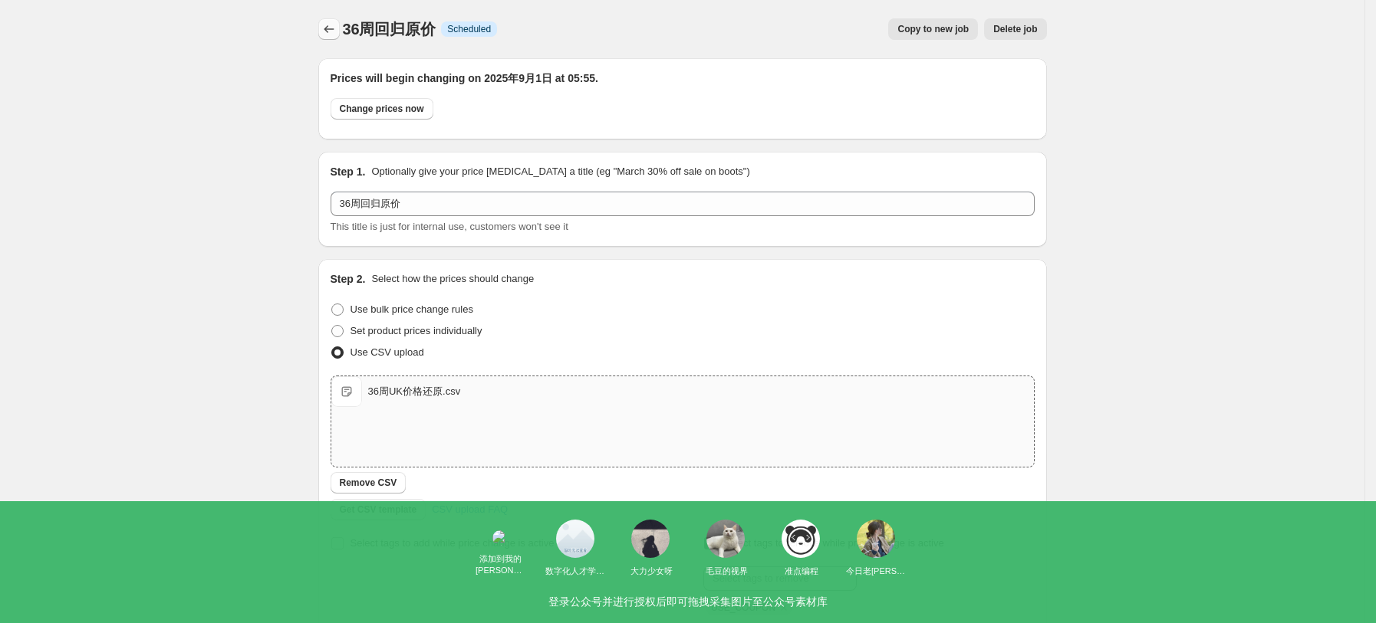
click at [332, 35] on icon "Price change jobs" at bounding box center [328, 28] width 15 height 15
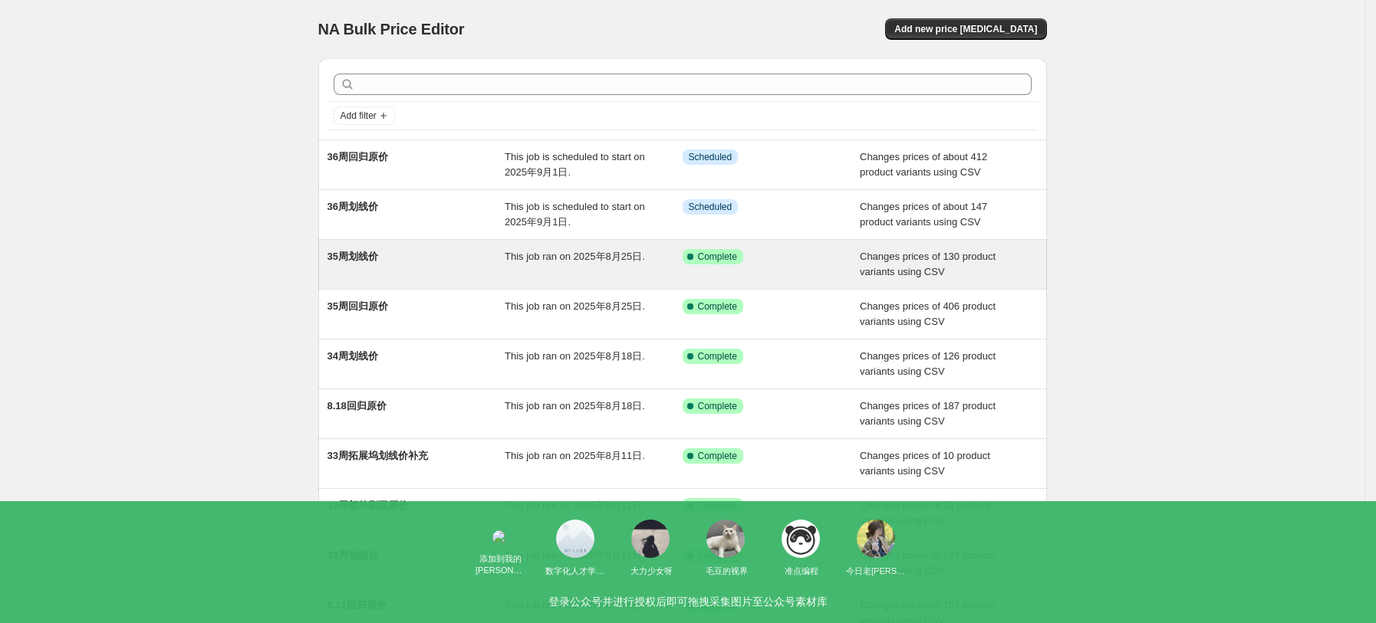
click at [380, 265] on div "35周划线价" at bounding box center [416, 264] width 178 height 31
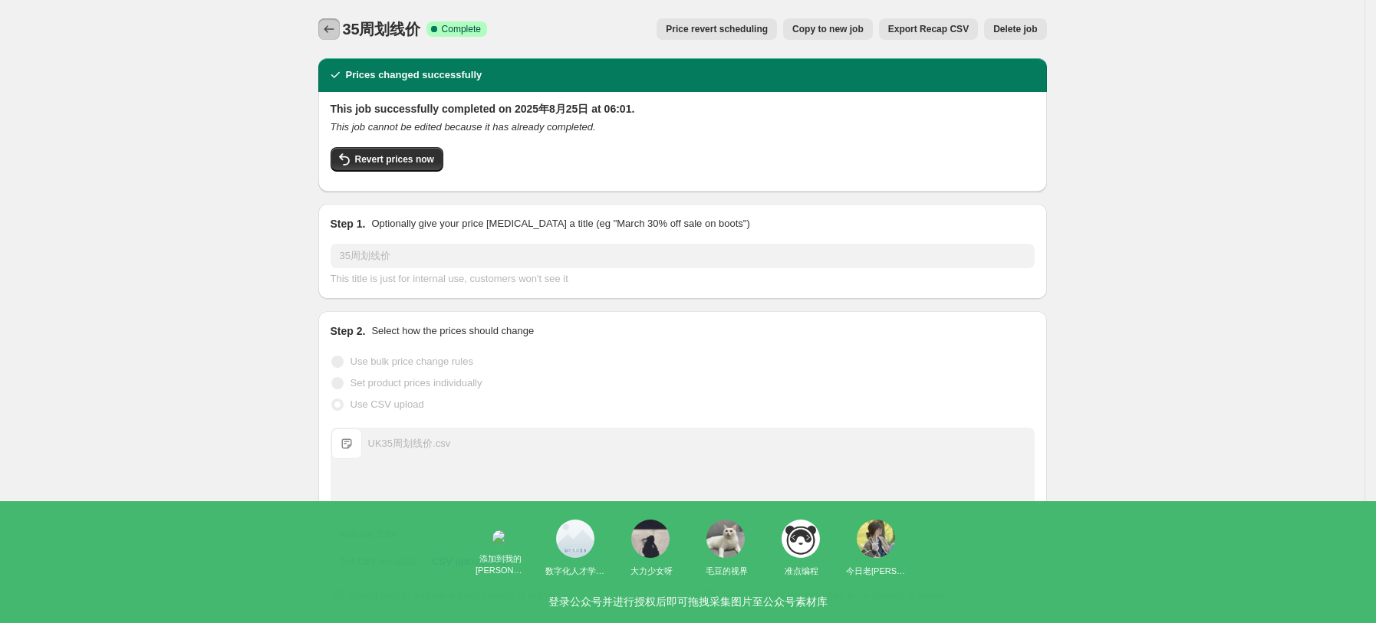
click at [327, 33] on icon "Price change jobs" at bounding box center [328, 28] width 15 height 15
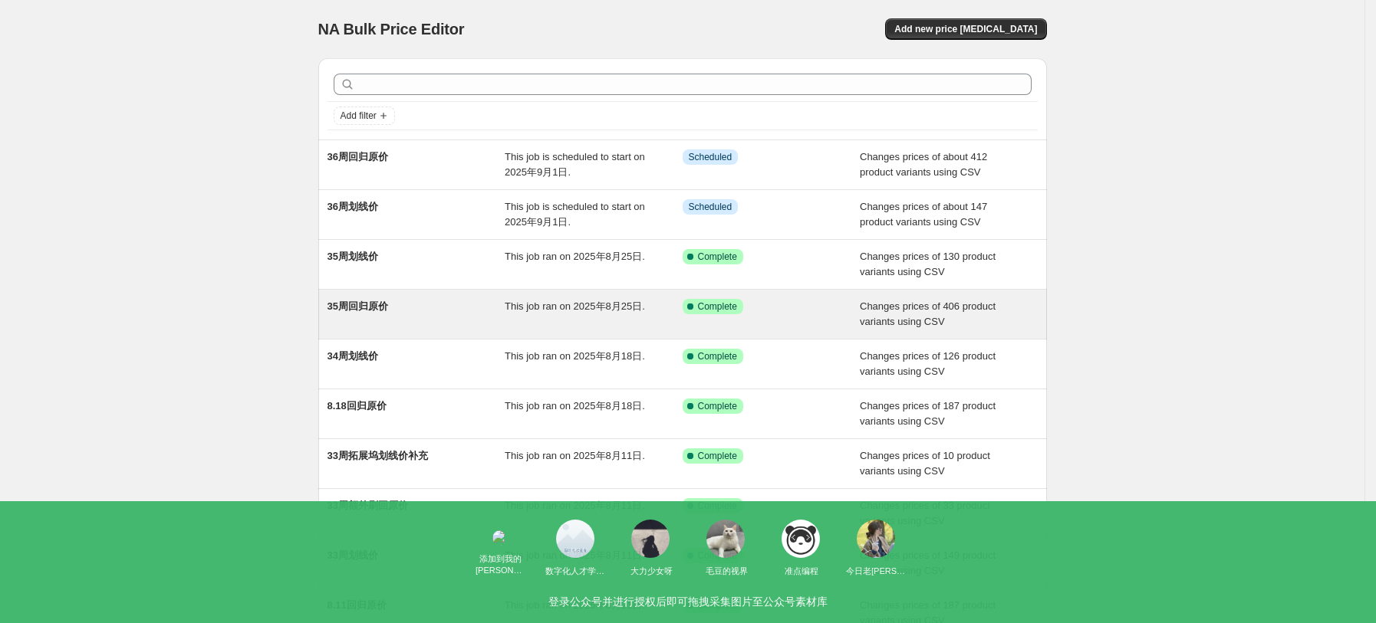
click at [435, 315] on div "35周回归原价" at bounding box center [416, 314] width 178 height 31
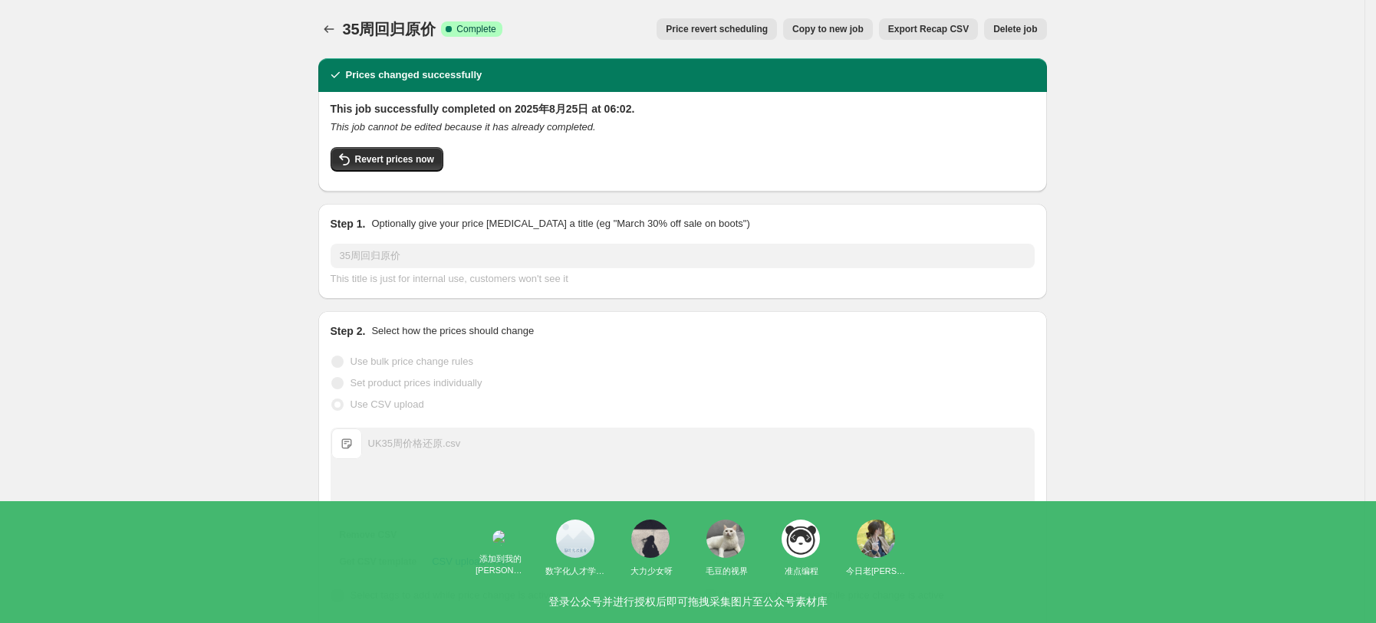
click at [326, 43] on div "35周回归原价. This page is ready 35周回归原价 Success Complete Complete Price revert sche…" at bounding box center [682, 29] width 728 height 58
click at [337, 32] on icon "Price change jobs" at bounding box center [328, 28] width 15 height 15
